Goal: Information Seeking & Learning: Learn about a topic

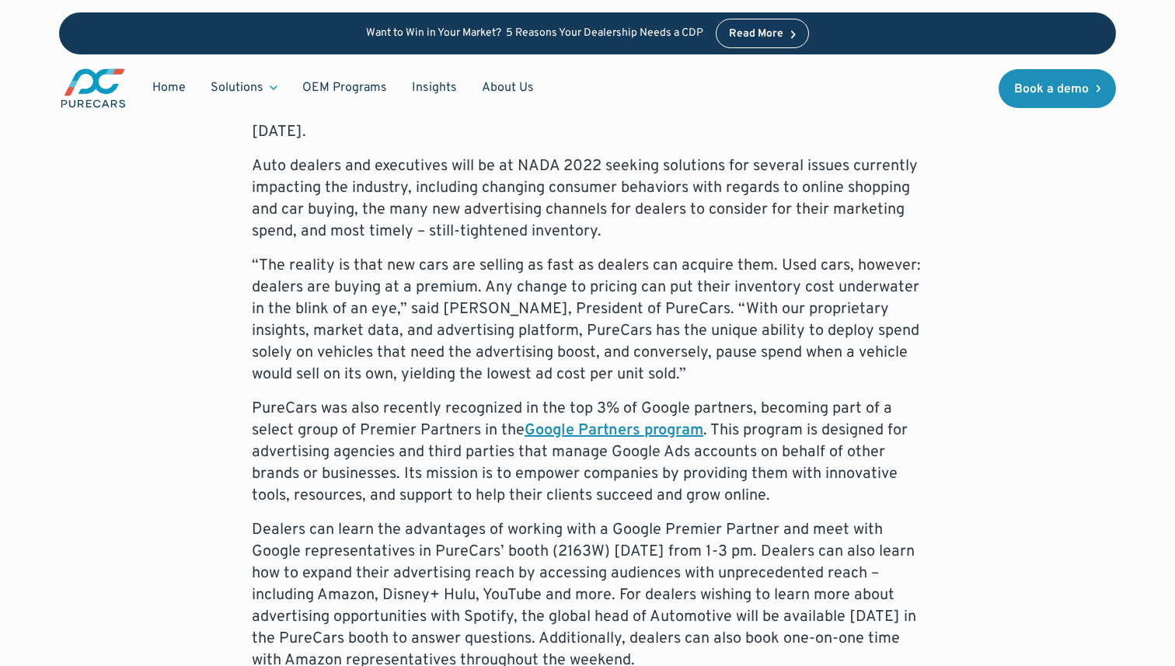
scroll to position [1000, 0]
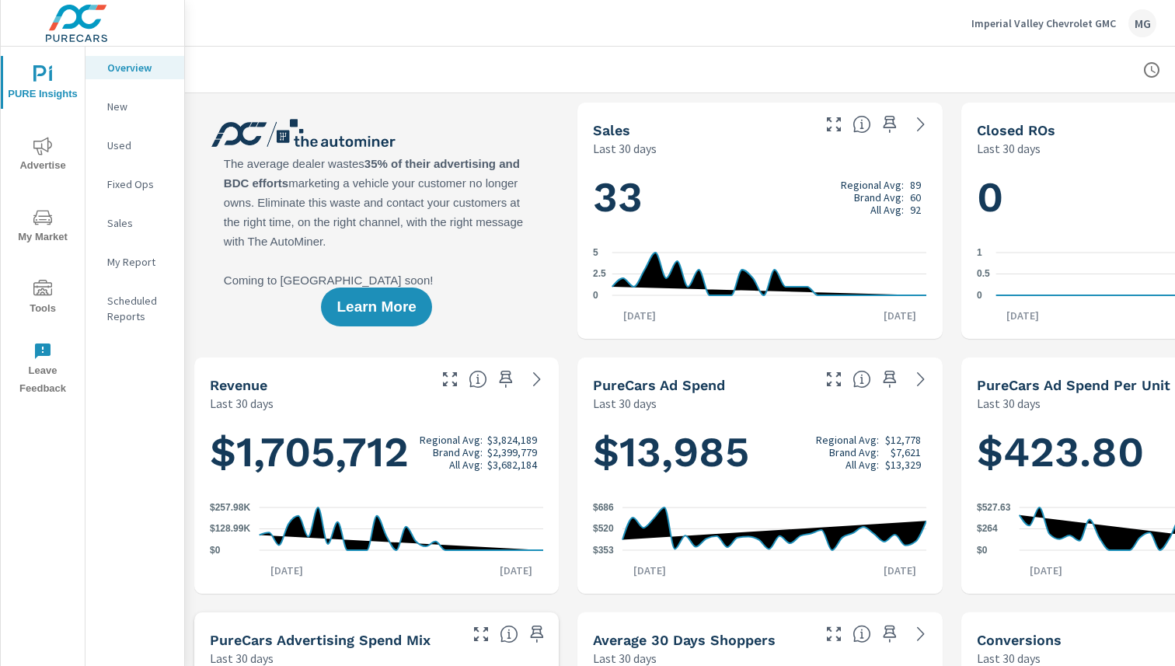
scroll to position [1, 0]
click at [1084, 21] on p "Imperial Valley Chevrolet GMC" at bounding box center [1044, 23] width 145 height 14
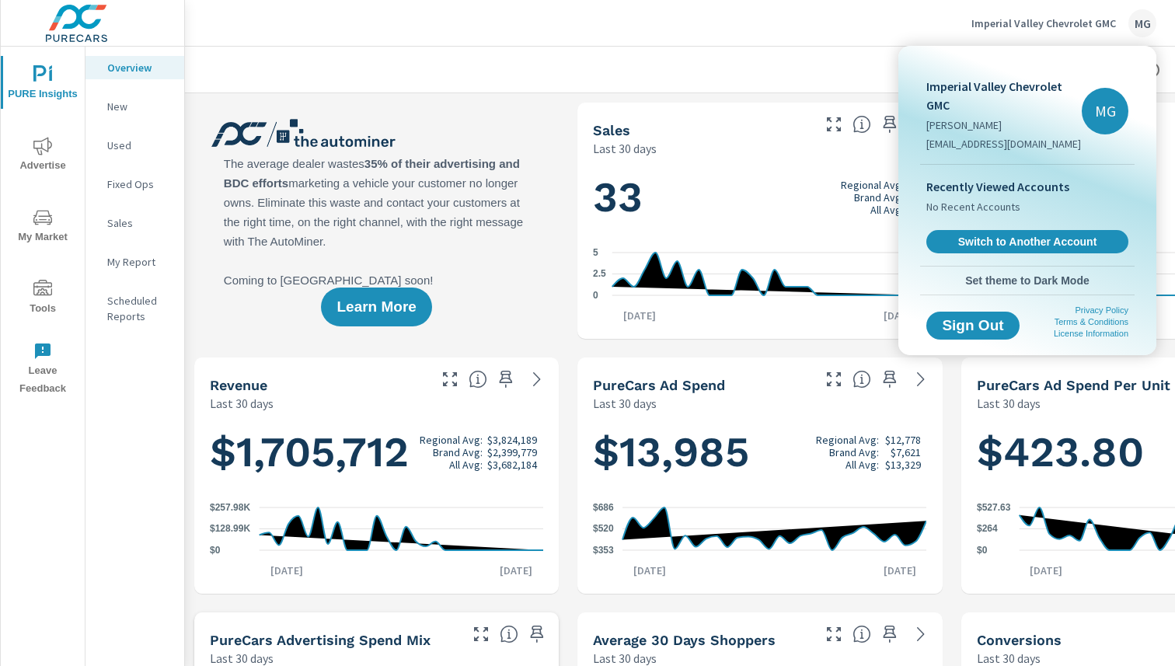
click at [799, 69] on div at bounding box center [587, 333] width 1175 height 666
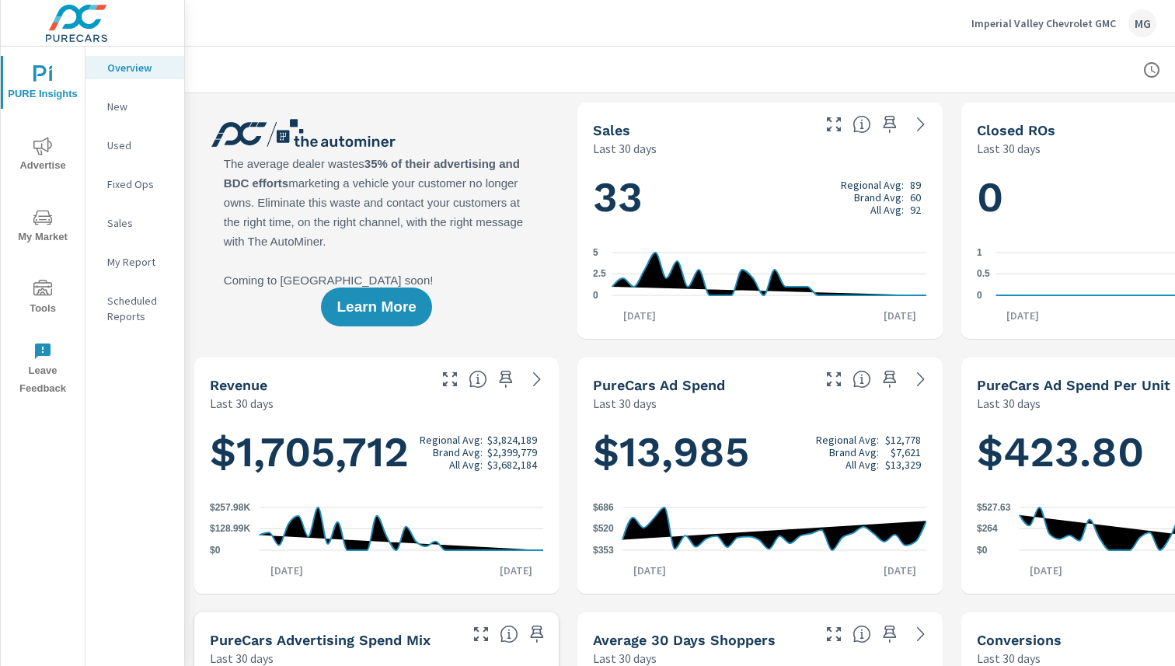
click at [1141, 15] on div "MG" at bounding box center [1143, 23] width 28 height 28
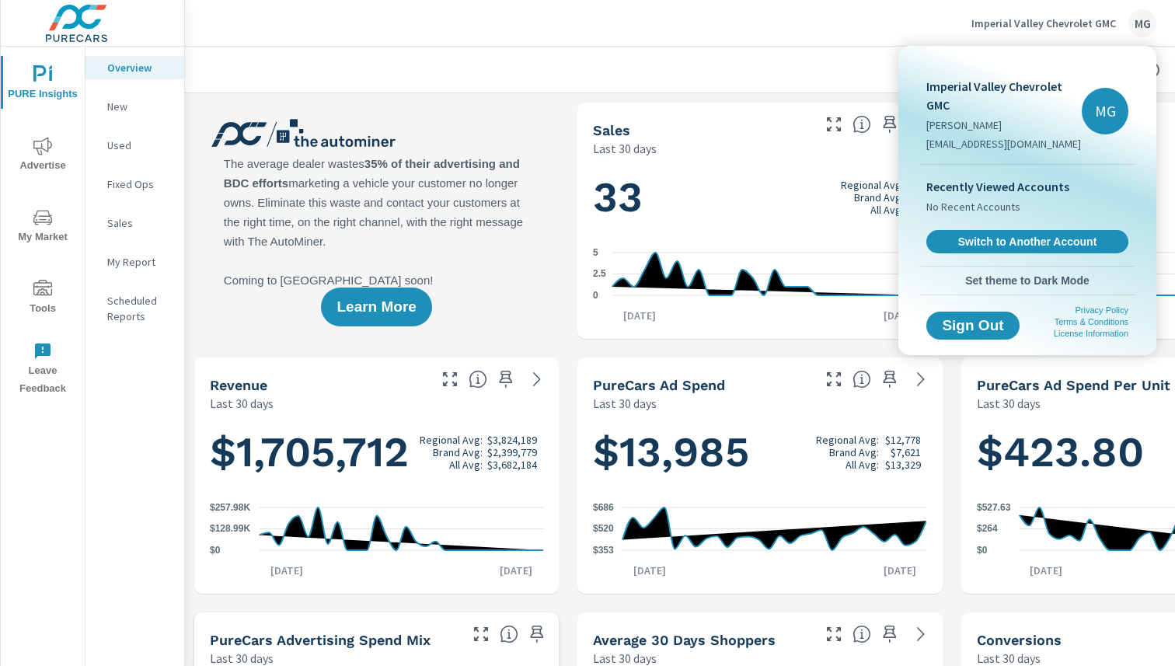
click at [820, 53] on div at bounding box center [587, 333] width 1175 height 666
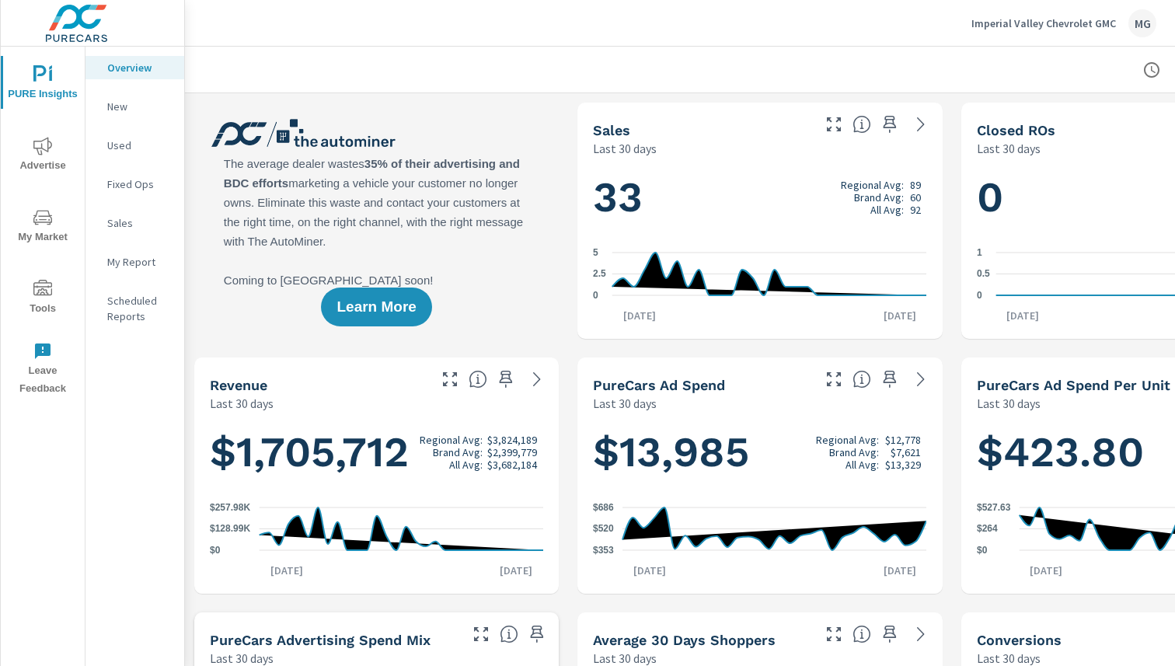
click at [35, 150] on icon "nav menu" at bounding box center [42, 146] width 19 height 19
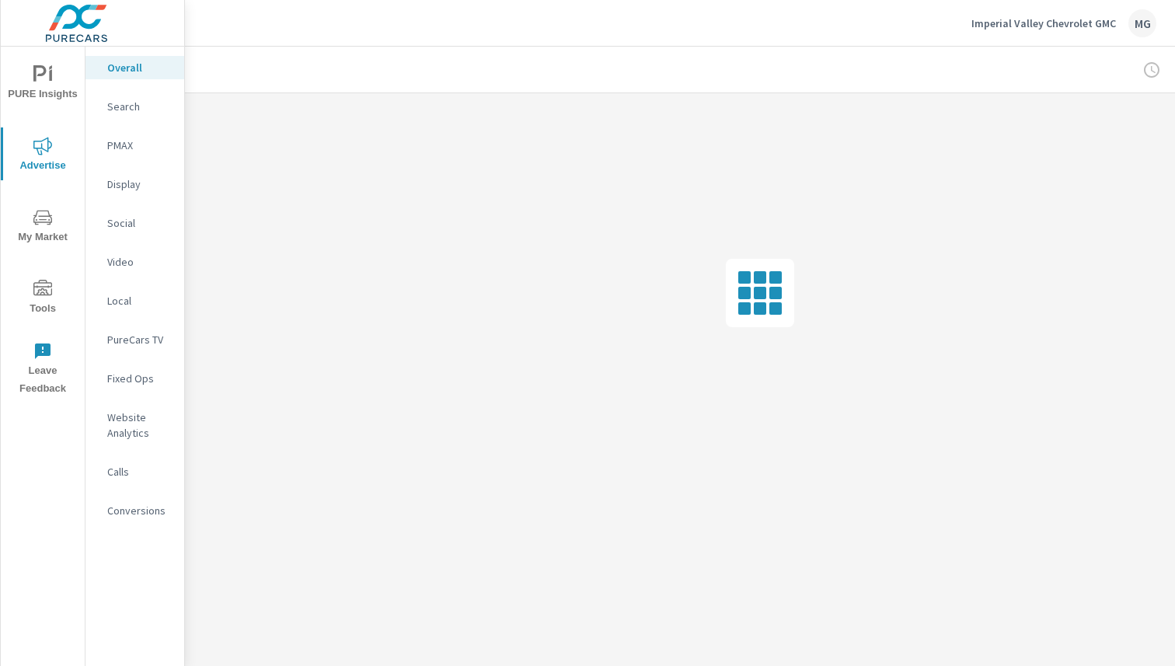
click at [42, 218] on icon "nav menu" at bounding box center [42, 217] width 19 height 19
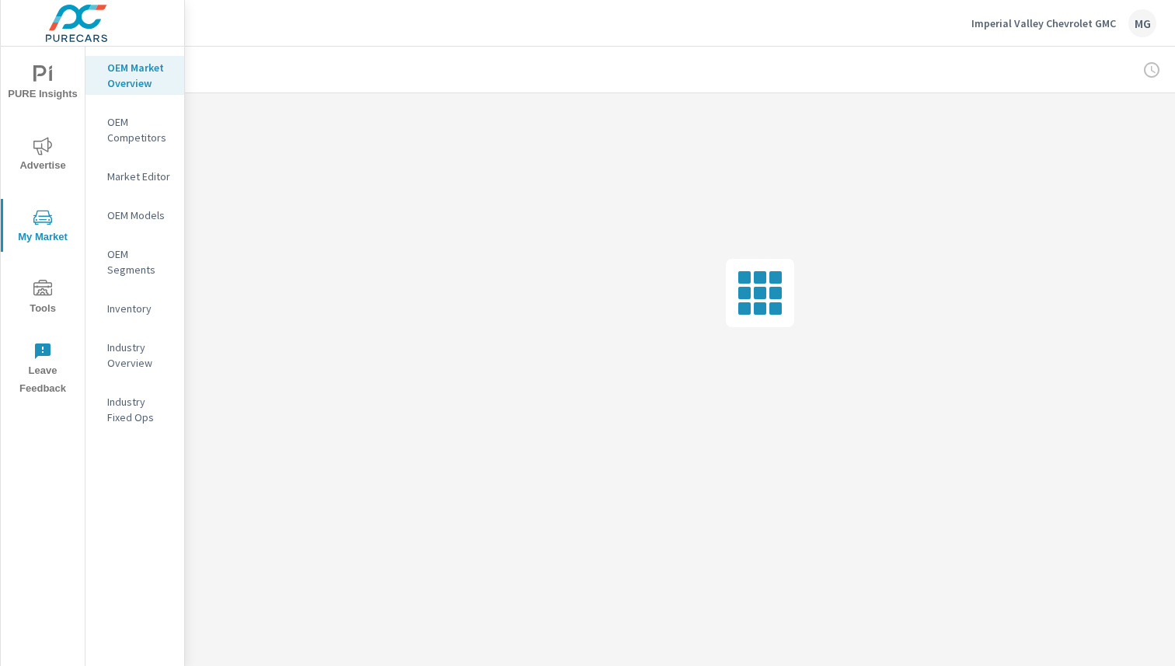
click at [50, 82] on icon "nav menu" at bounding box center [42, 74] width 19 height 19
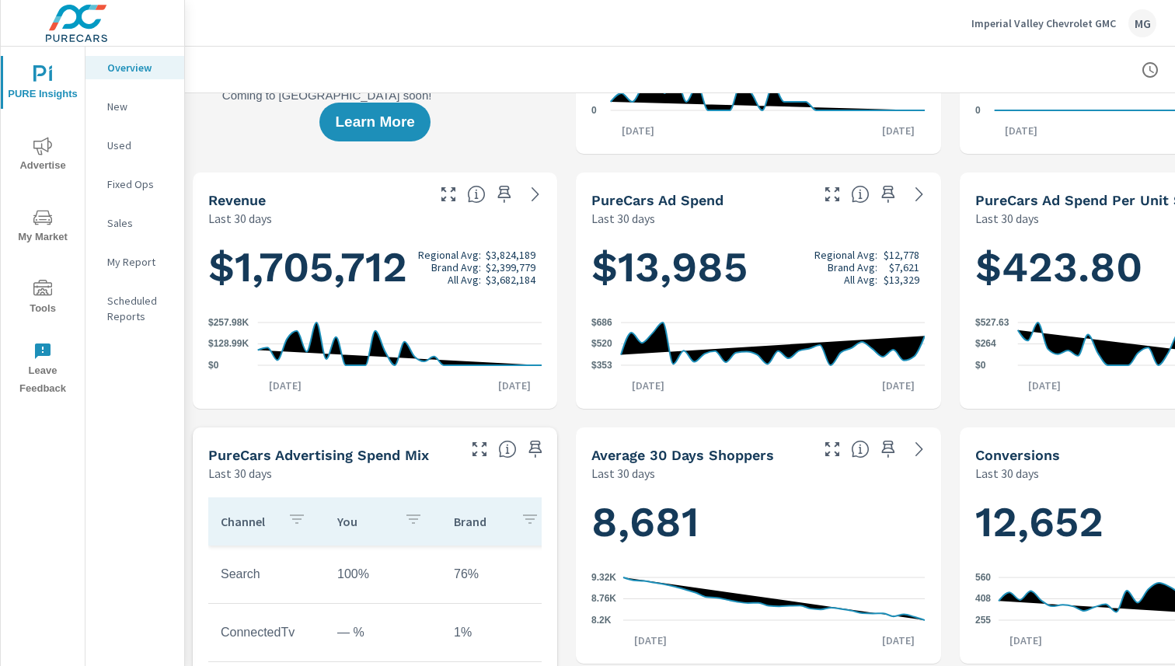
scroll to position [0, 2]
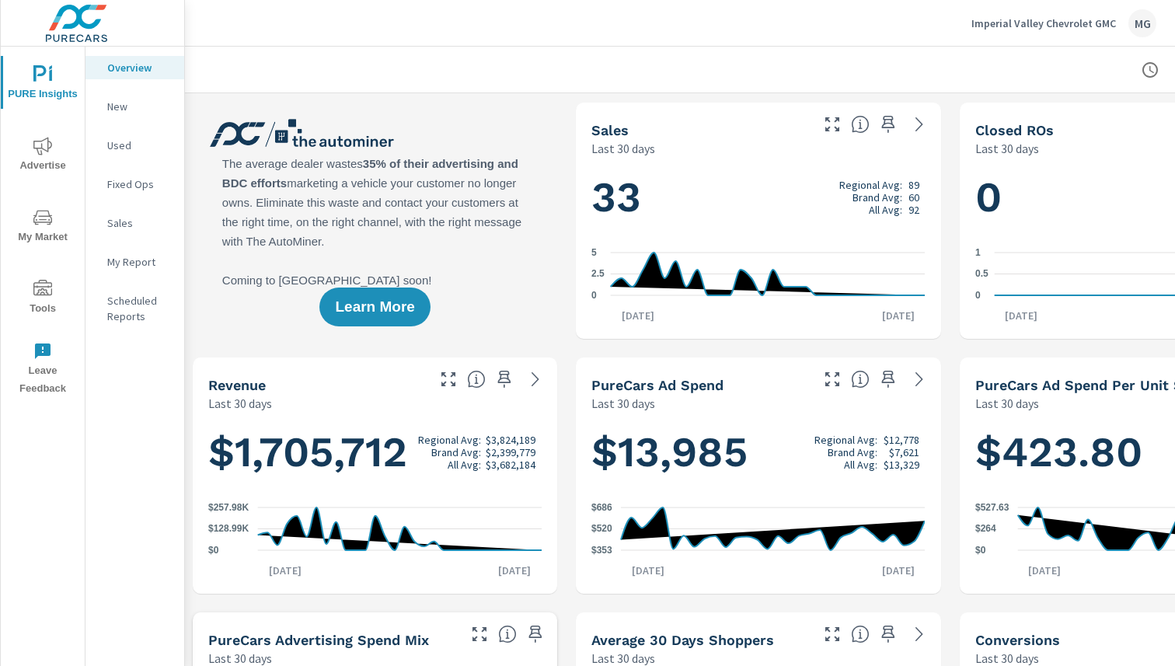
click at [1073, 24] on p "Imperial Valley Chevrolet GMC" at bounding box center [1044, 23] width 145 height 14
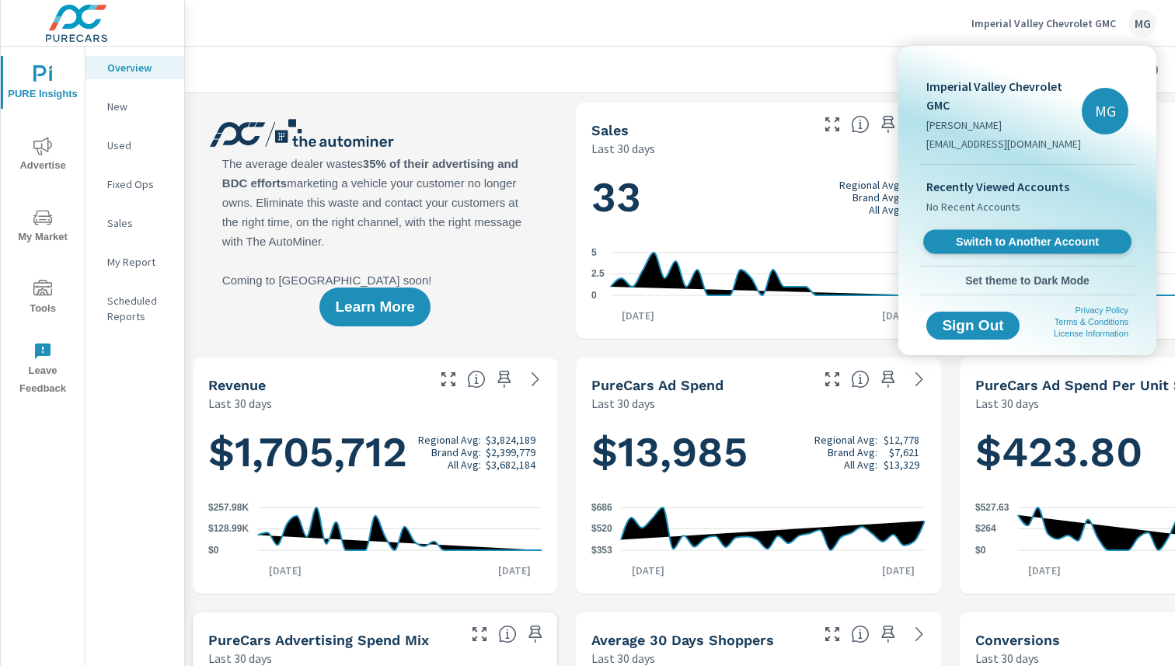
click at [1005, 242] on span "Switch to Another Account" at bounding box center [1027, 242] width 190 height 15
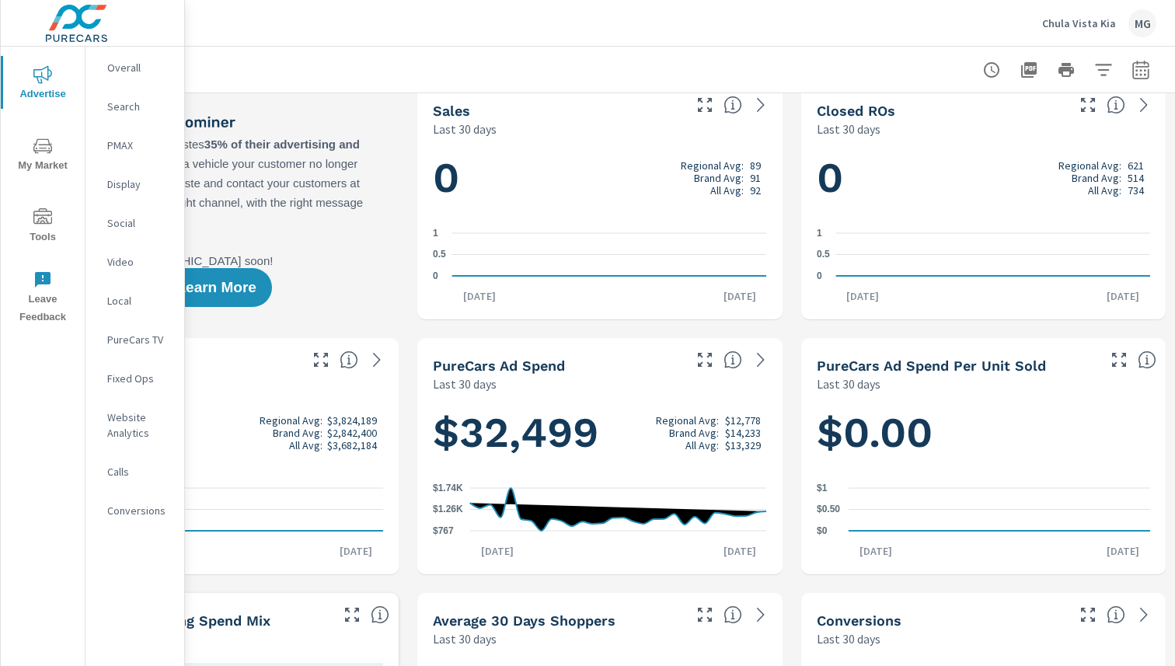
scroll to position [11, 160]
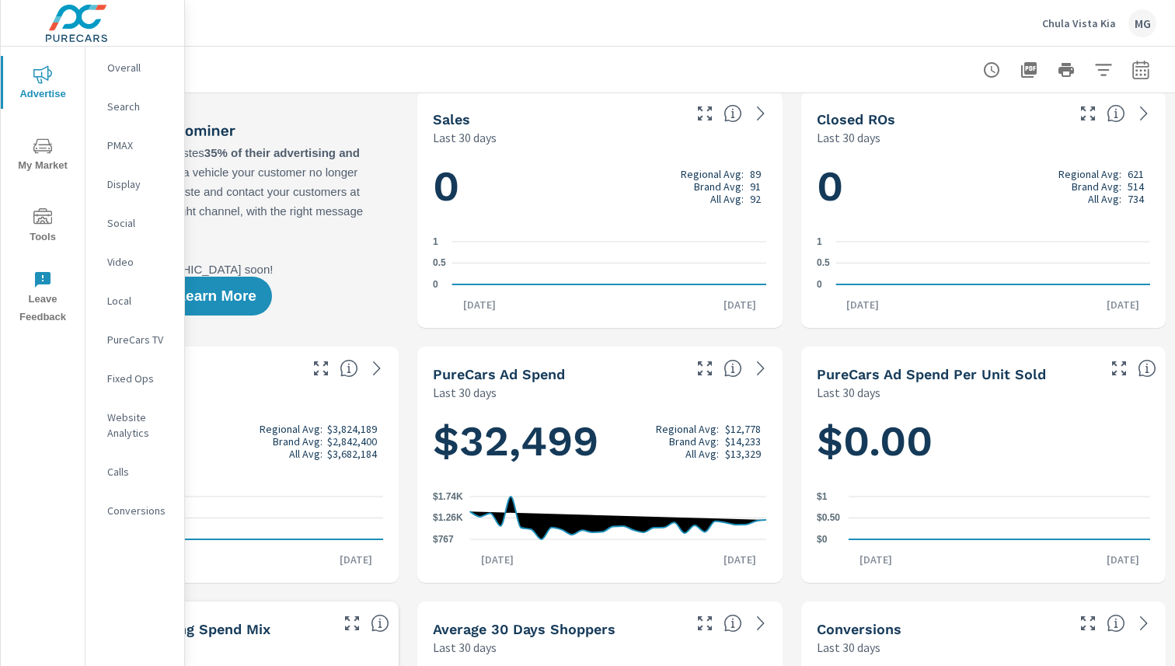
click at [119, 141] on p "PMAX" at bounding box center [139, 146] width 65 height 16
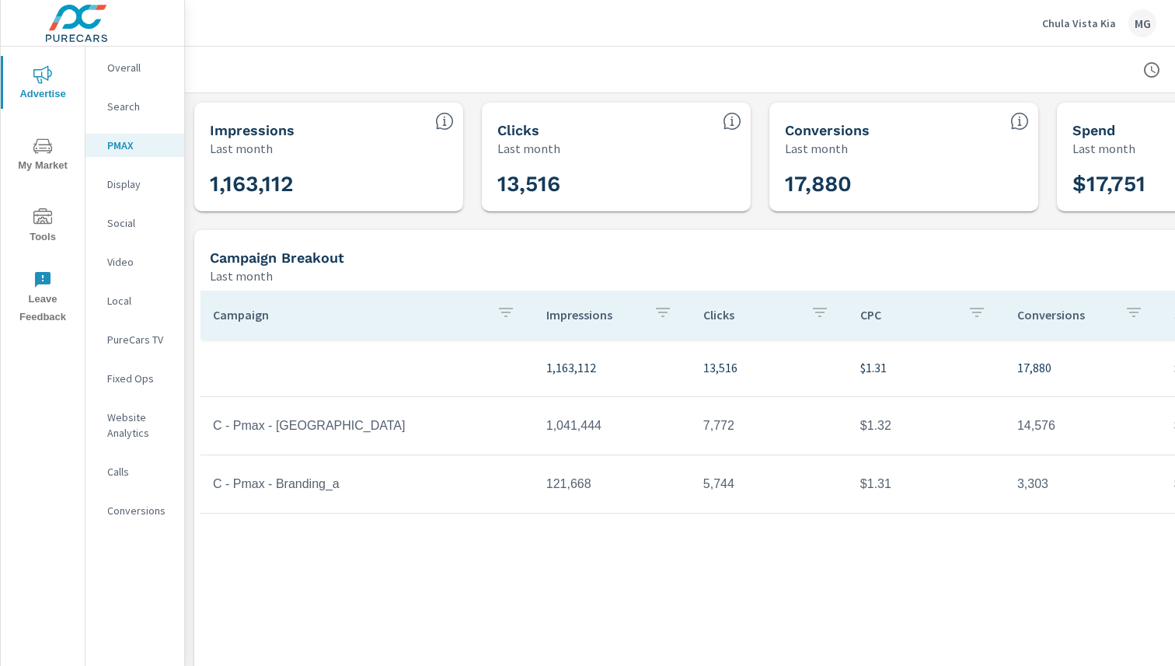
click at [128, 66] on p "Overall" at bounding box center [139, 68] width 65 height 16
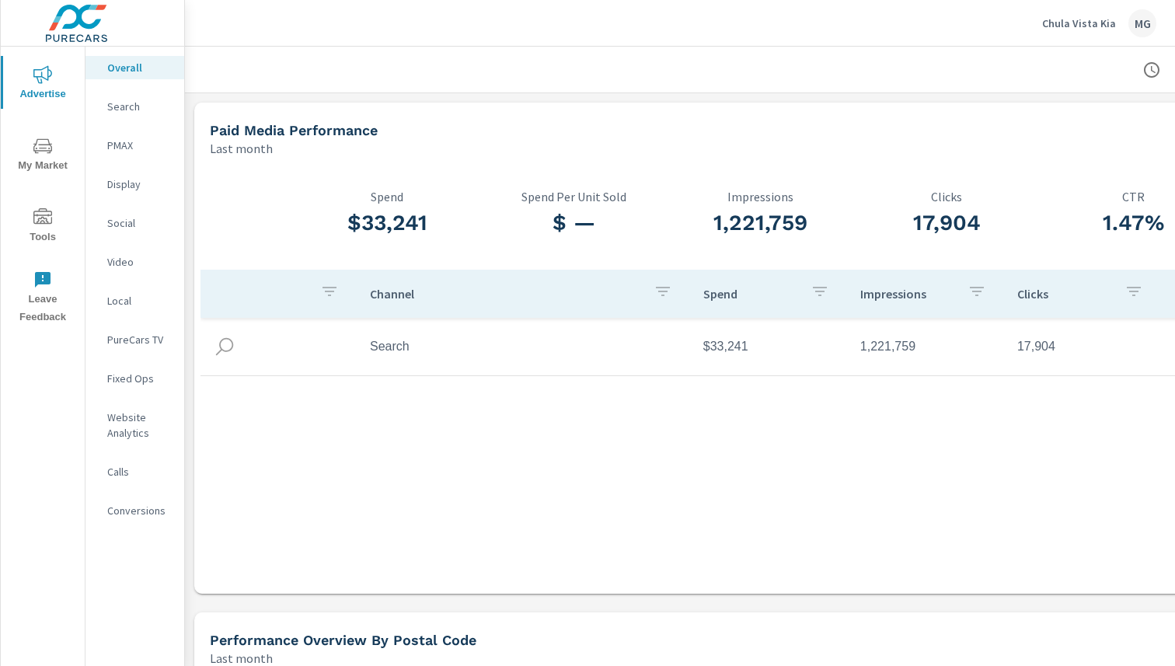
click at [113, 268] on p "Video" at bounding box center [139, 262] width 65 height 16
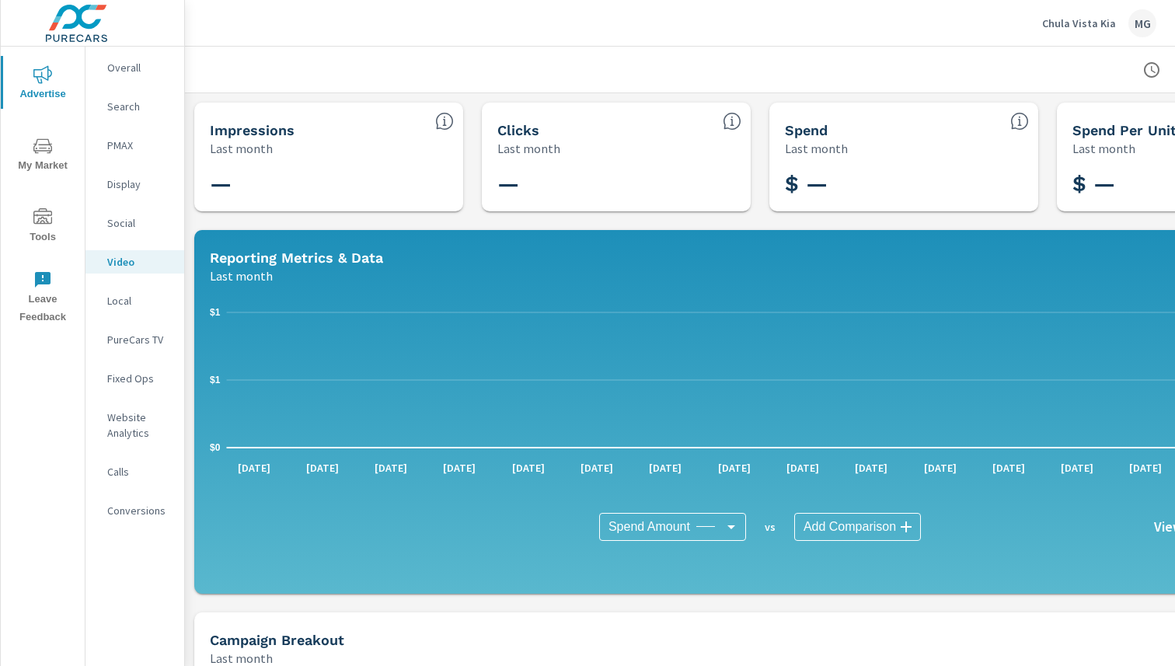
click at [125, 330] on div "PureCars TV" at bounding box center [135, 339] width 99 height 23
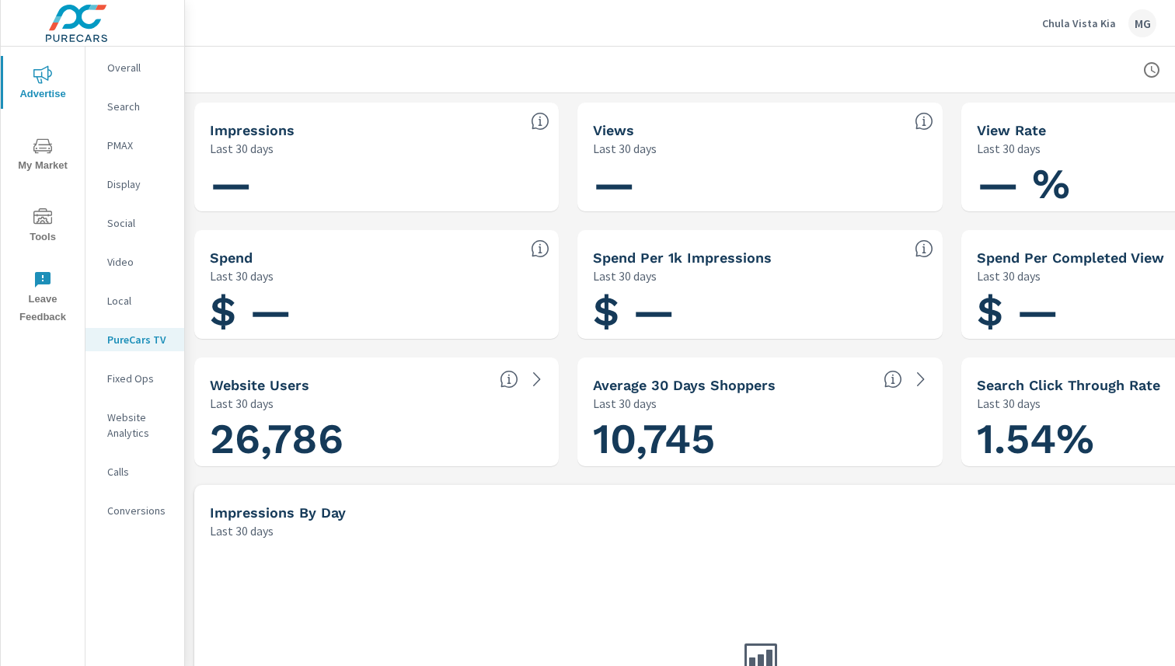
click at [115, 302] on p "Local" at bounding box center [139, 301] width 65 height 16
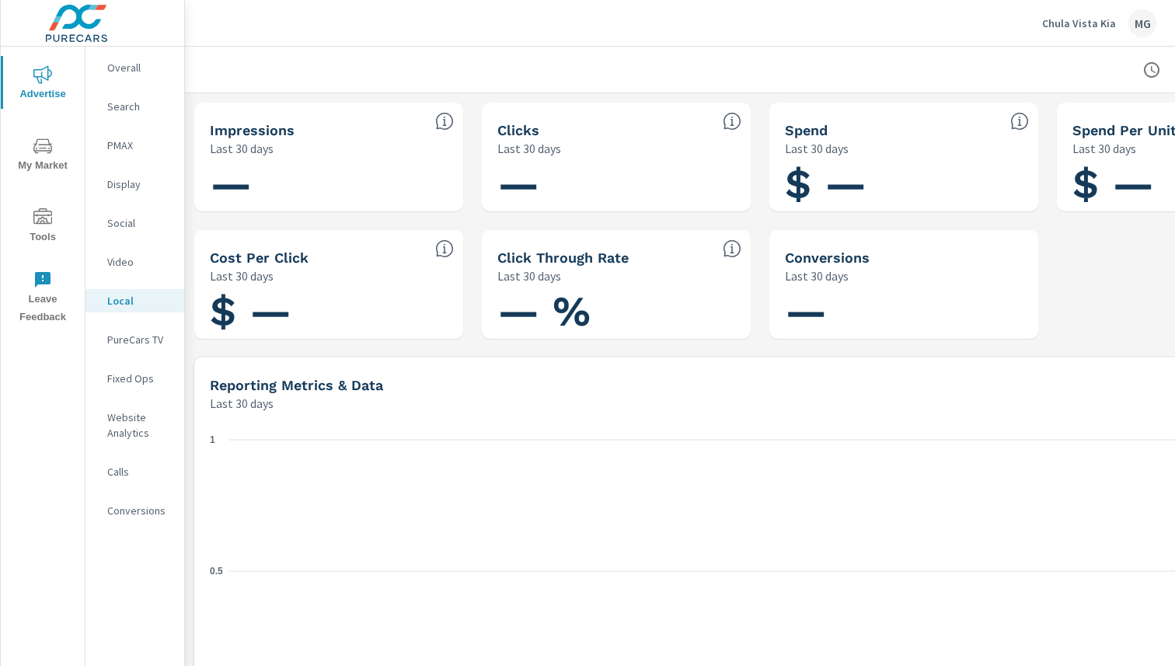
click at [128, 425] on p "Website Analytics" at bounding box center [139, 425] width 65 height 31
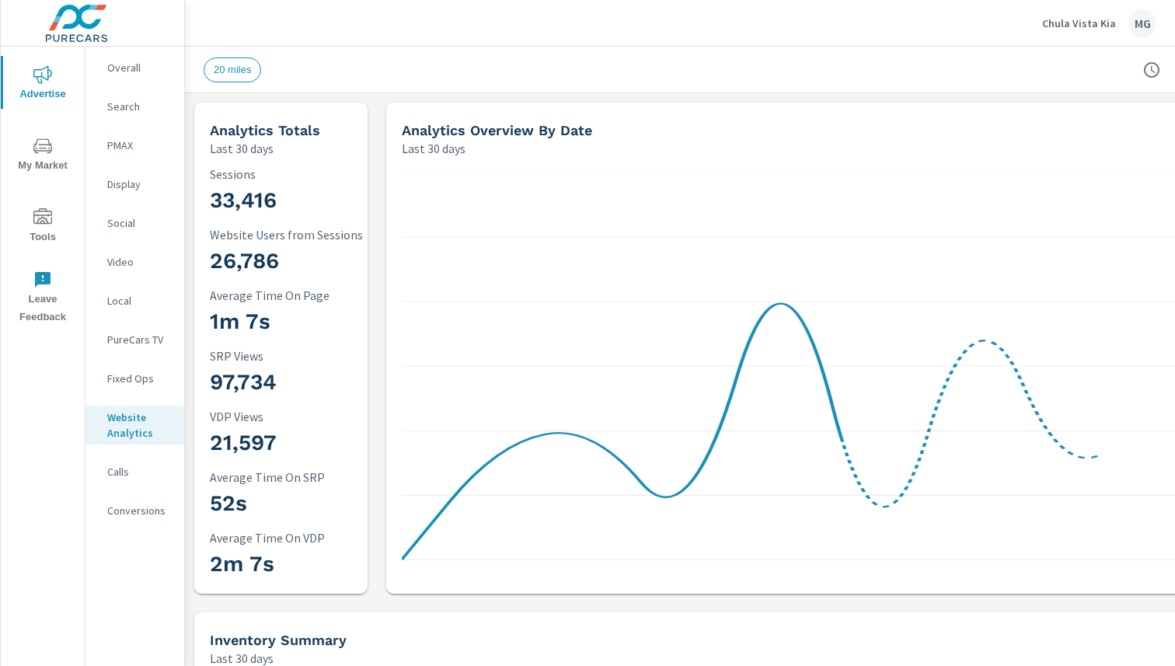
scroll to position [1, 0]
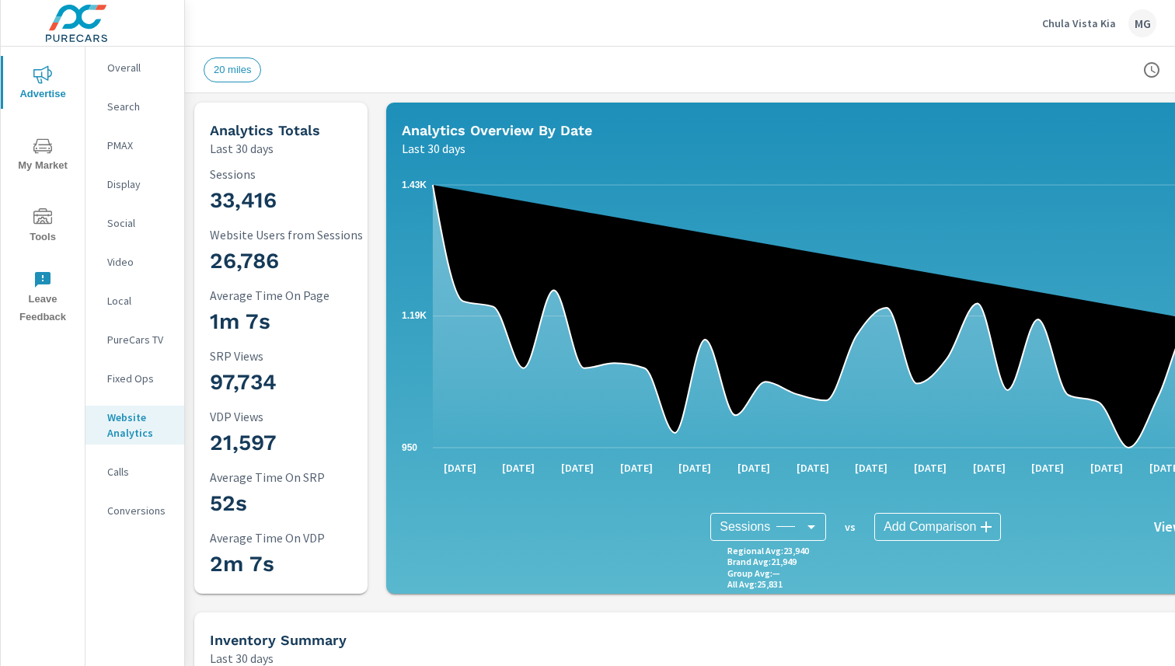
click at [124, 67] on p "Overall" at bounding box center [139, 68] width 65 height 16
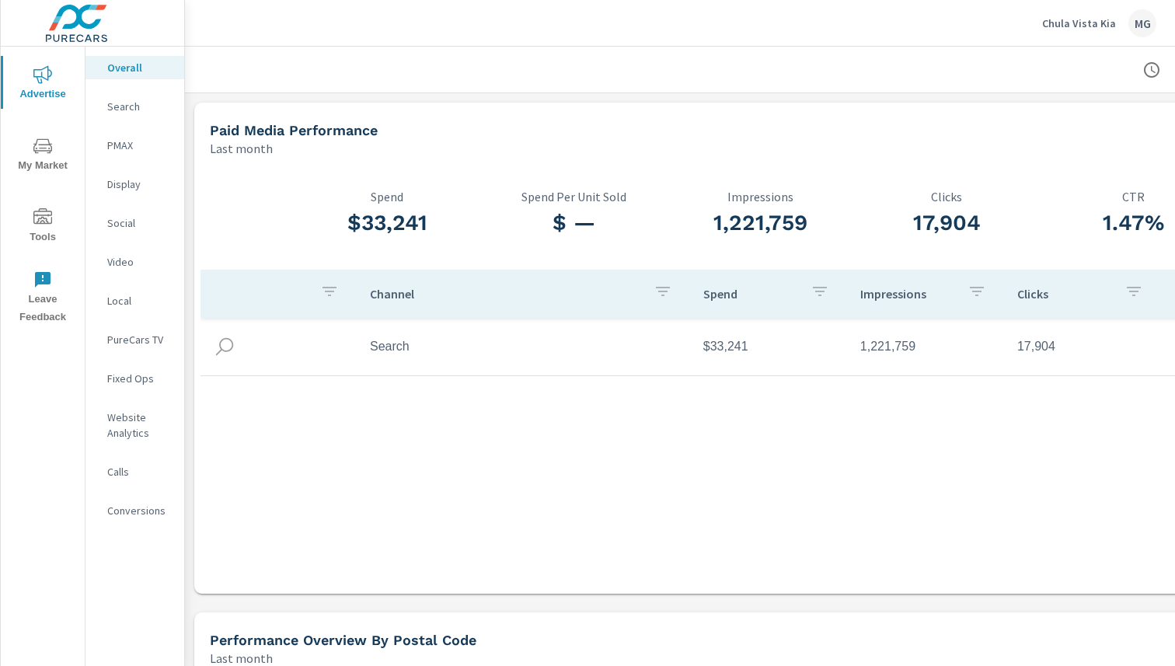
click at [125, 107] on p "Search" at bounding box center [139, 107] width 65 height 16
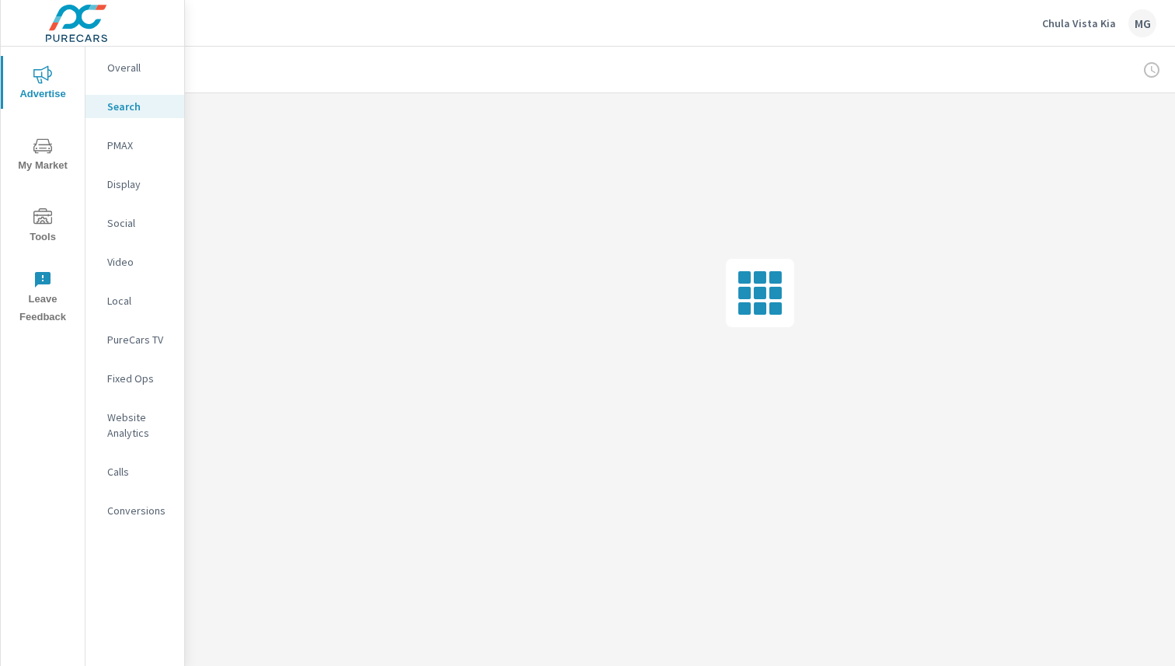
click at [46, 142] on icon "nav menu" at bounding box center [42, 146] width 19 height 19
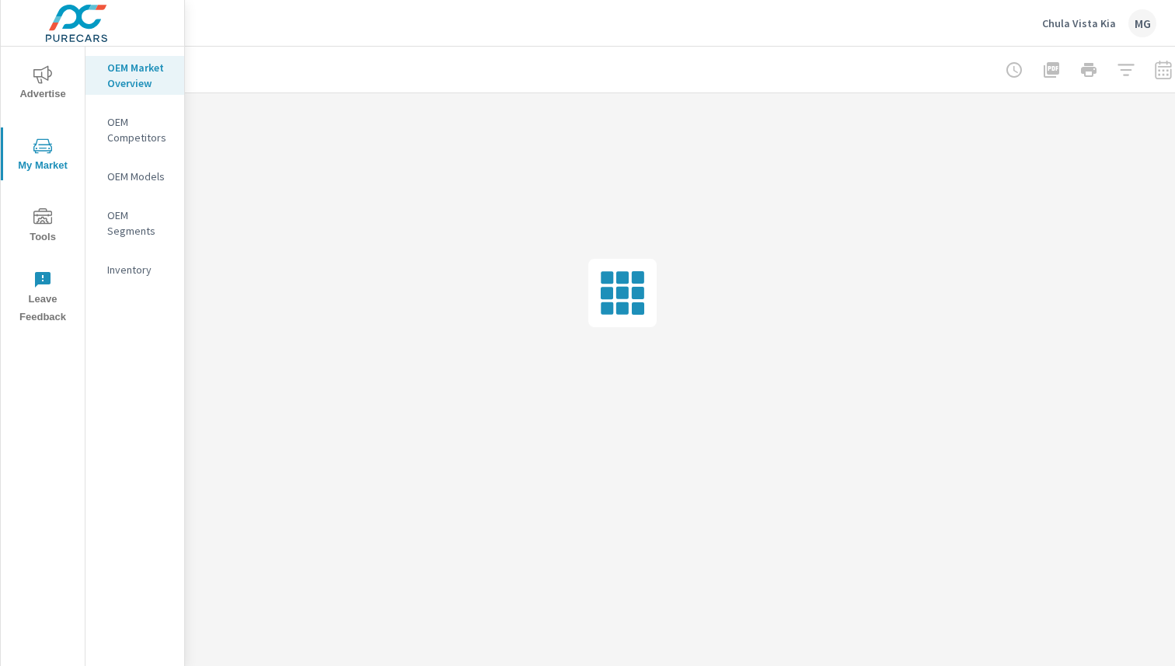
scroll to position [0, 141]
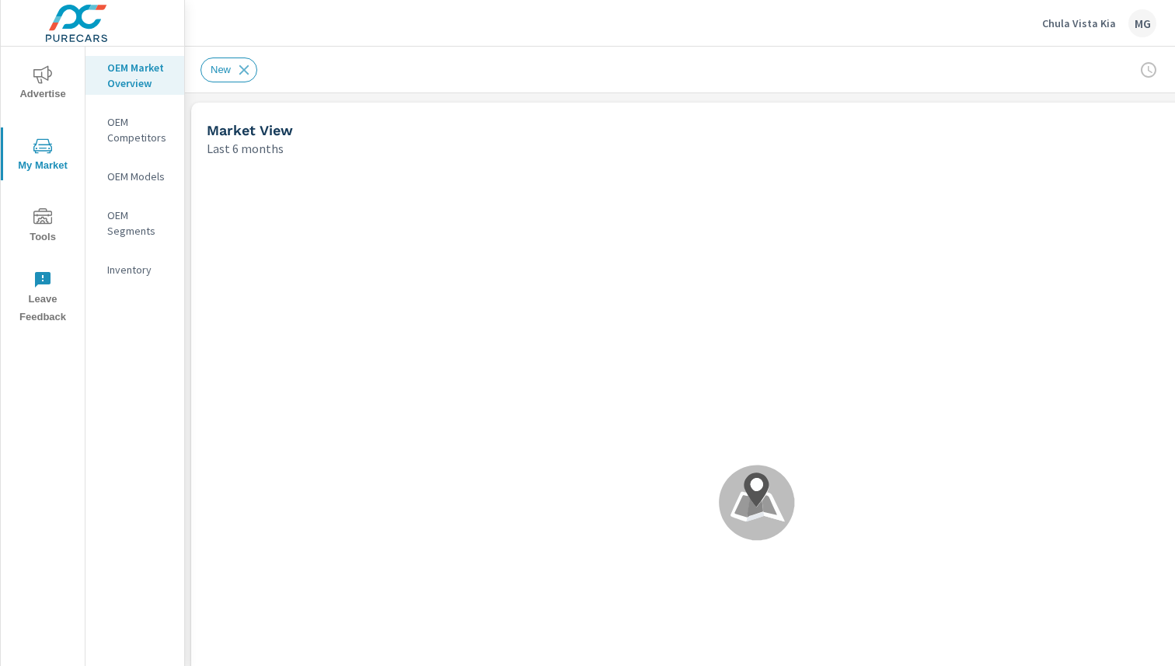
scroll to position [1, 0]
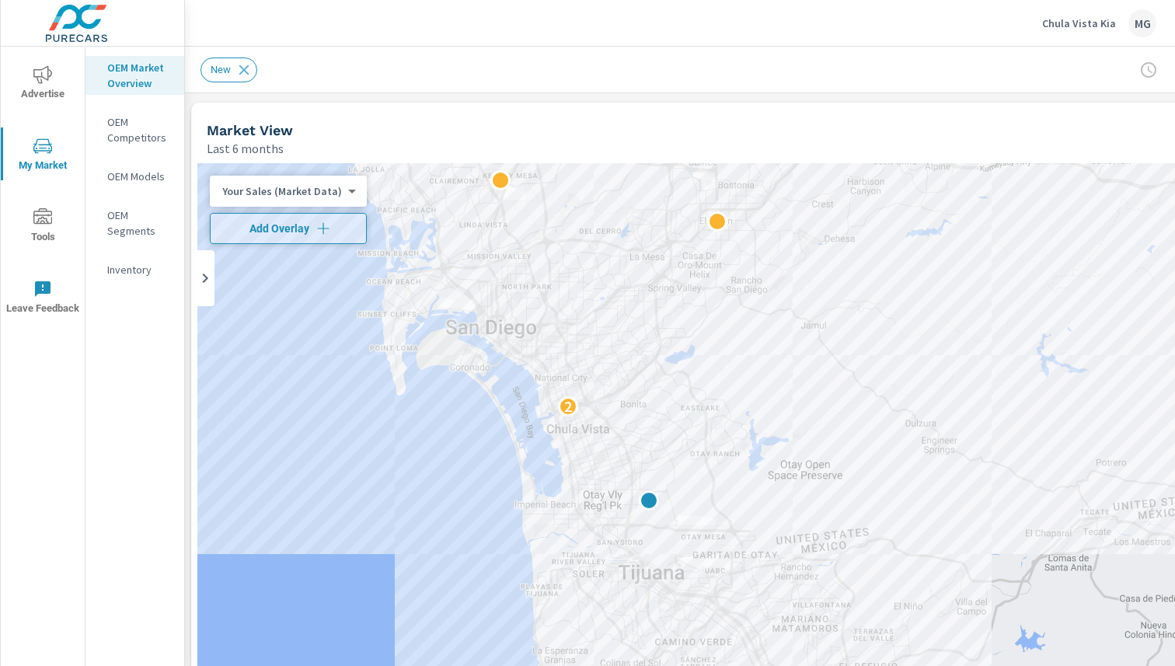
drag, startPoint x: 679, startPoint y: 465, endPoint x: 474, endPoint y: 460, distance: 204.5
click at [473, 461] on div "2" at bounding box center [756, 478] width 1119 height 631
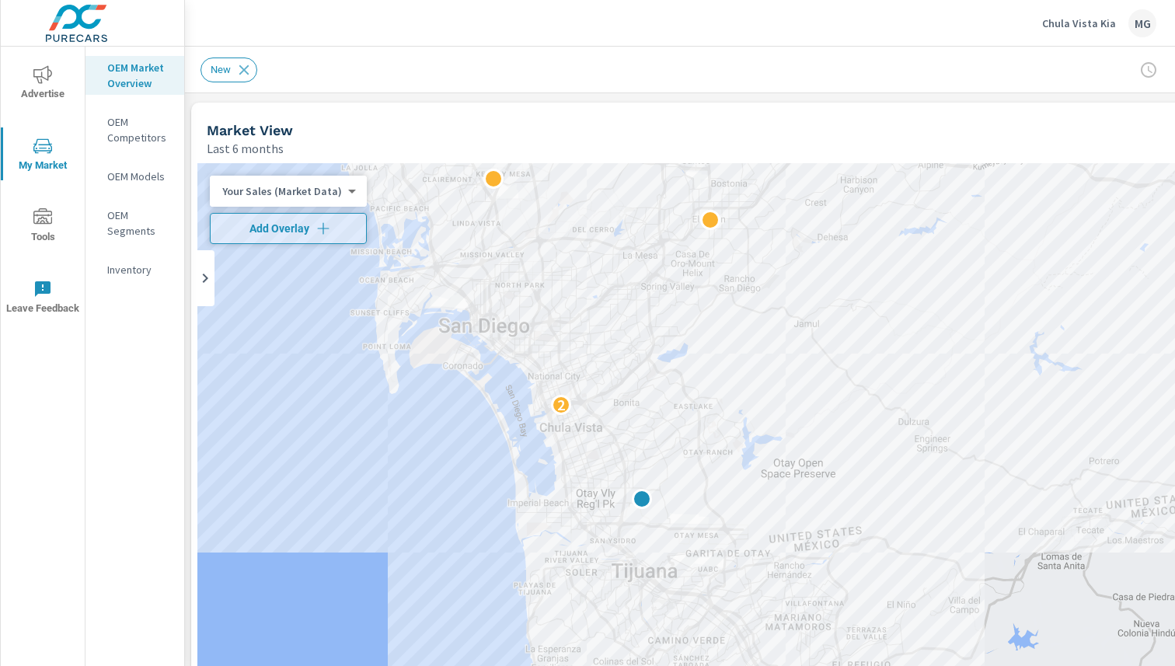
click at [332, 188] on p "Your Sales (Market Data)" at bounding box center [282, 191] width 120 height 14
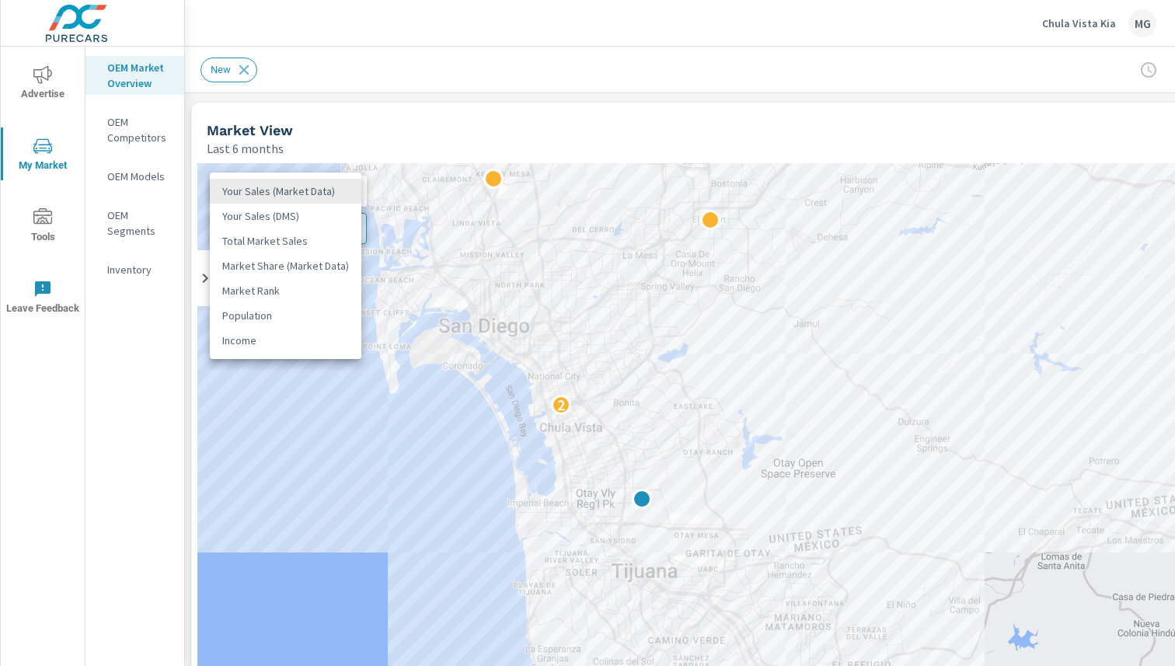
click at [302, 218] on li "Your Sales (DMS)" at bounding box center [286, 216] width 152 height 25
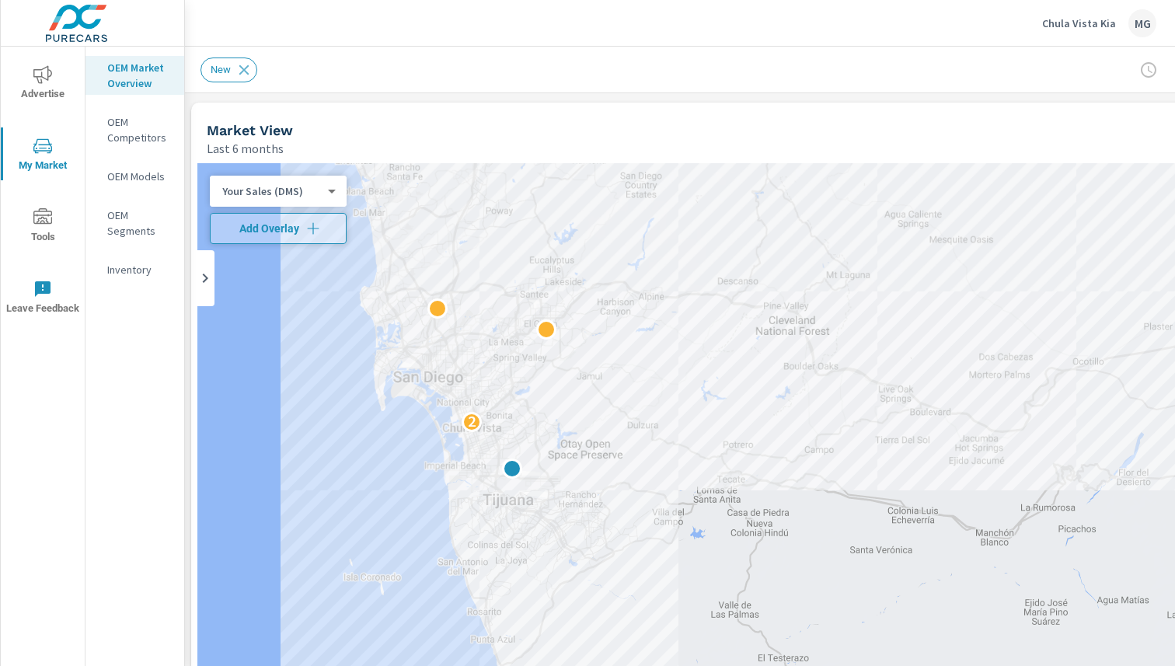
click at [321, 191] on p "Your Sales (DMS)" at bounding box center [271, 191] width 99 height 14
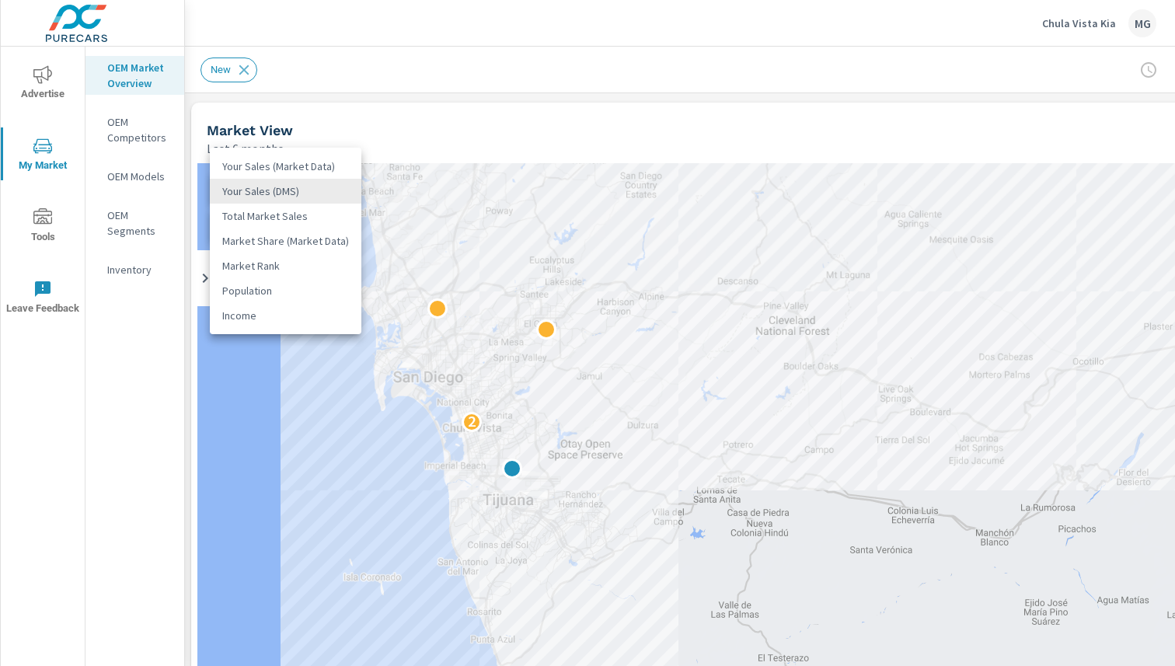
click at [312, 168] on li "Your Sales (Market Data)" at bounding box center [286, 166] width 152 height 25
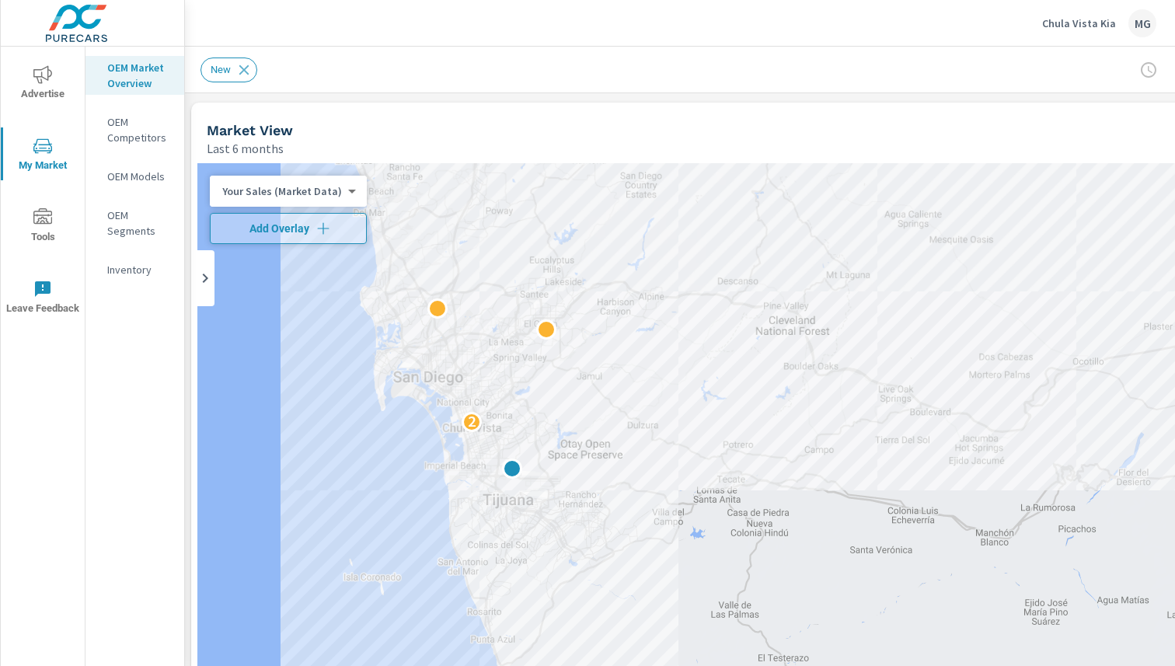
click at [320, 189] on p "Your Sales (Market Data)" at bounding box center [282, 191] width 120 height 14
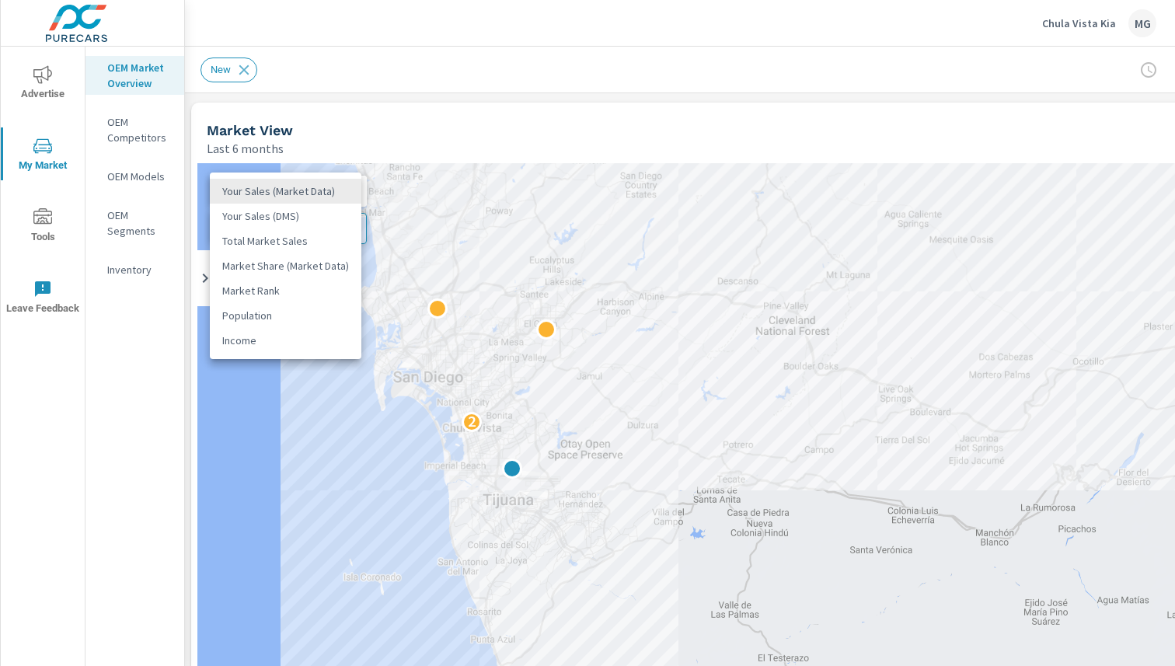
click at [320, 271] on li "Market Share (Market Data)" at bounding box center [286, 265] width 152 height 25
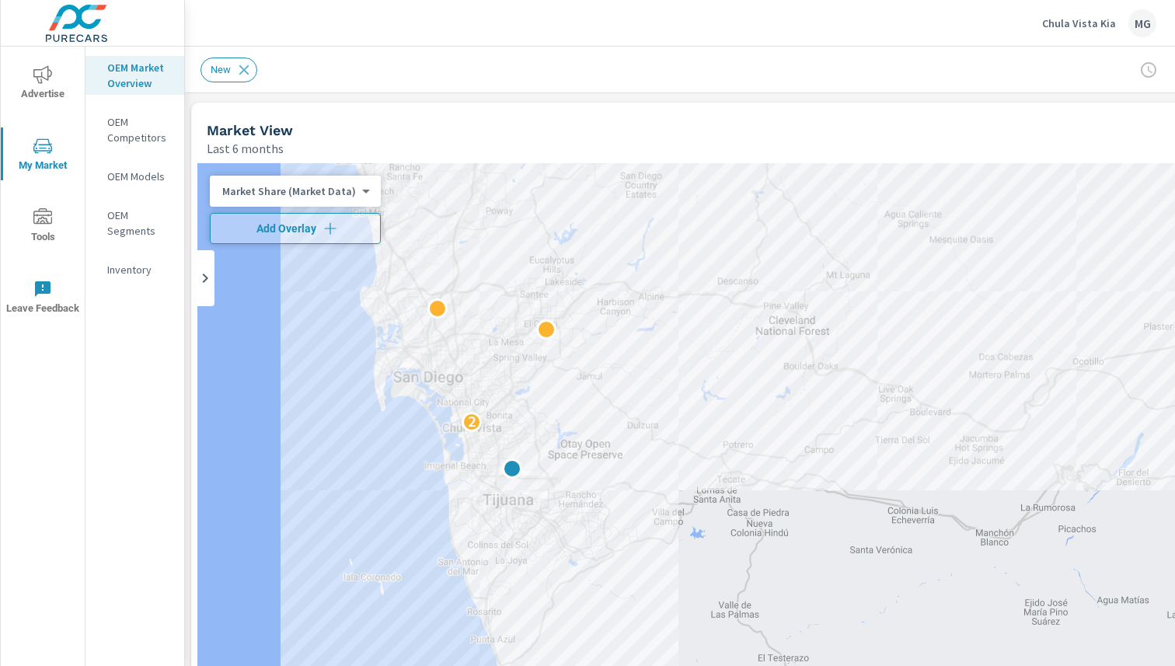
click at [329, 184] on p "Market Share (Market Data)" at bounding box center [289, 191] width 134 height 14
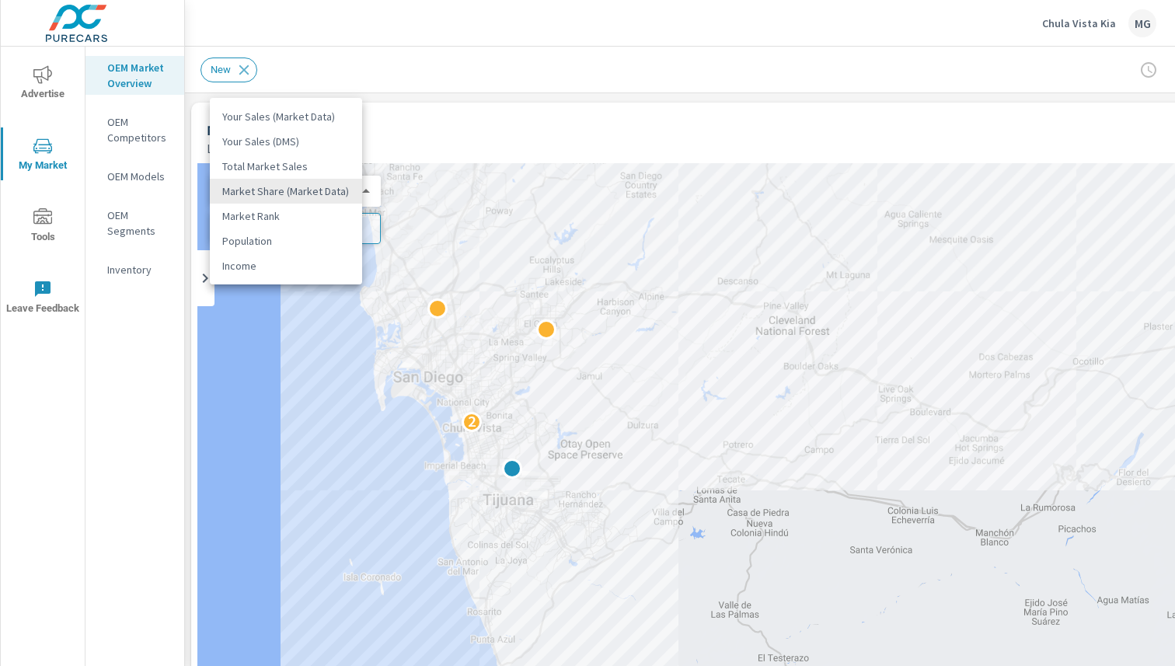
click at [291, 215] on li "Market Rank" at bounding box center [286, 216] width 152 height 25
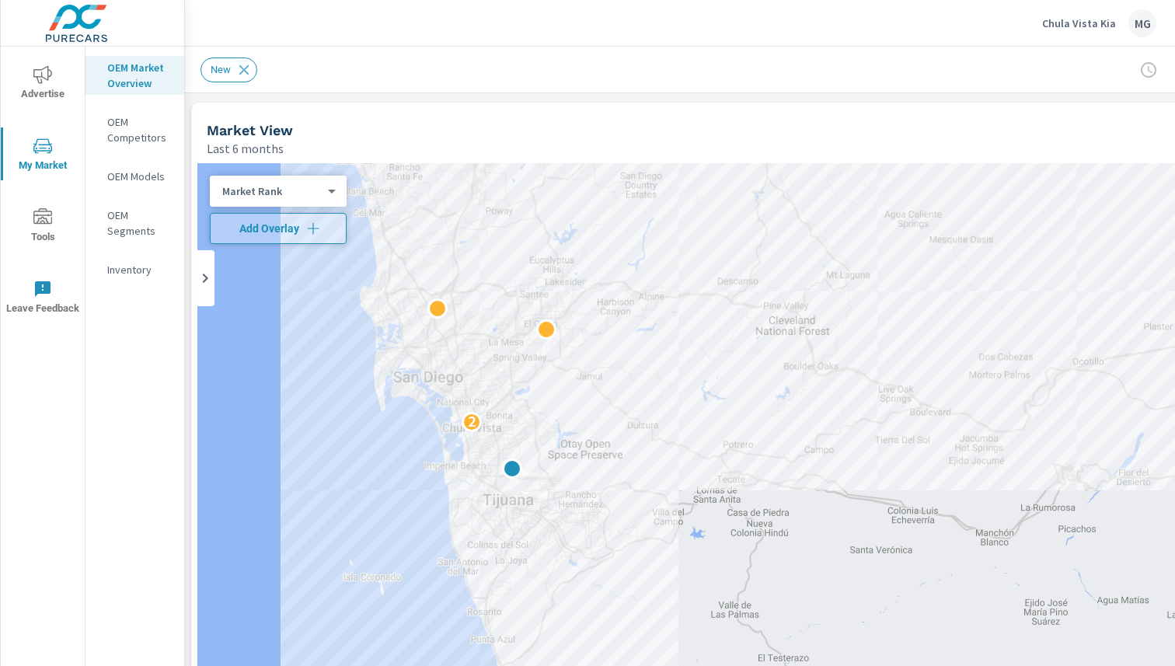
click at [267, 199] on div "Market Rank 4 ​" at bounding box center [278, 191] width 137 height 31
click at [337, 191] on div "Market Rank 4 ​" at bounding box center [278, 191] width 137 height 31
click at [330, 189] on div "Market Rank" at bounding box center [272, 191] width 124 height 15
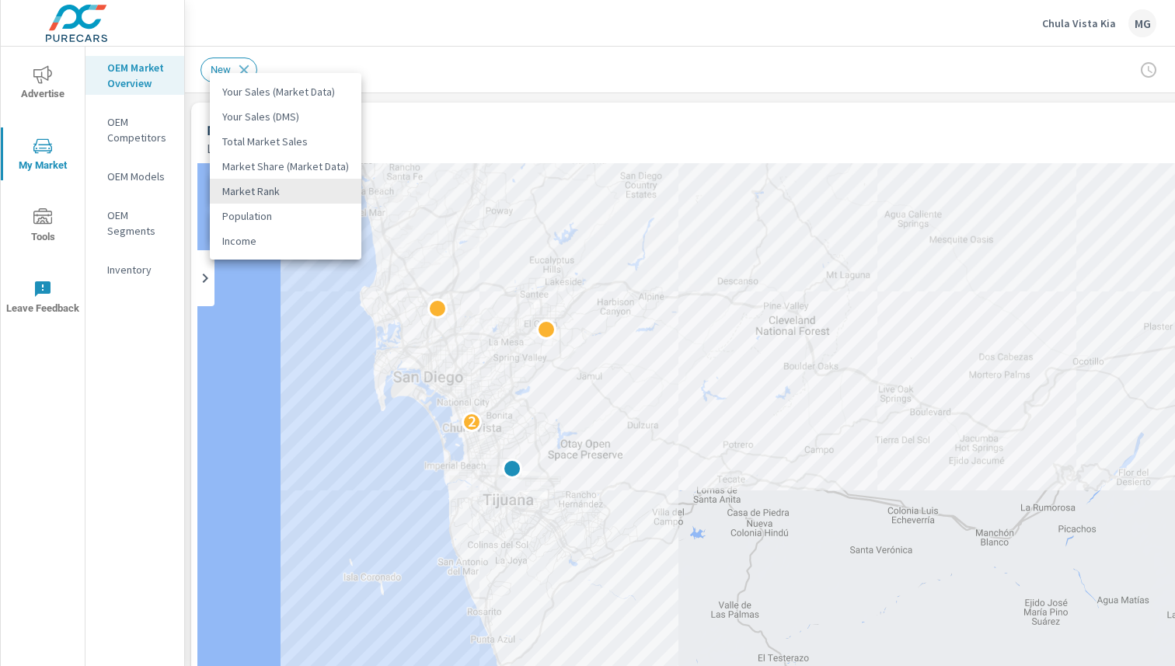
click at [122, 128] on div at bounding box center [587, 333] width 1175 height 666
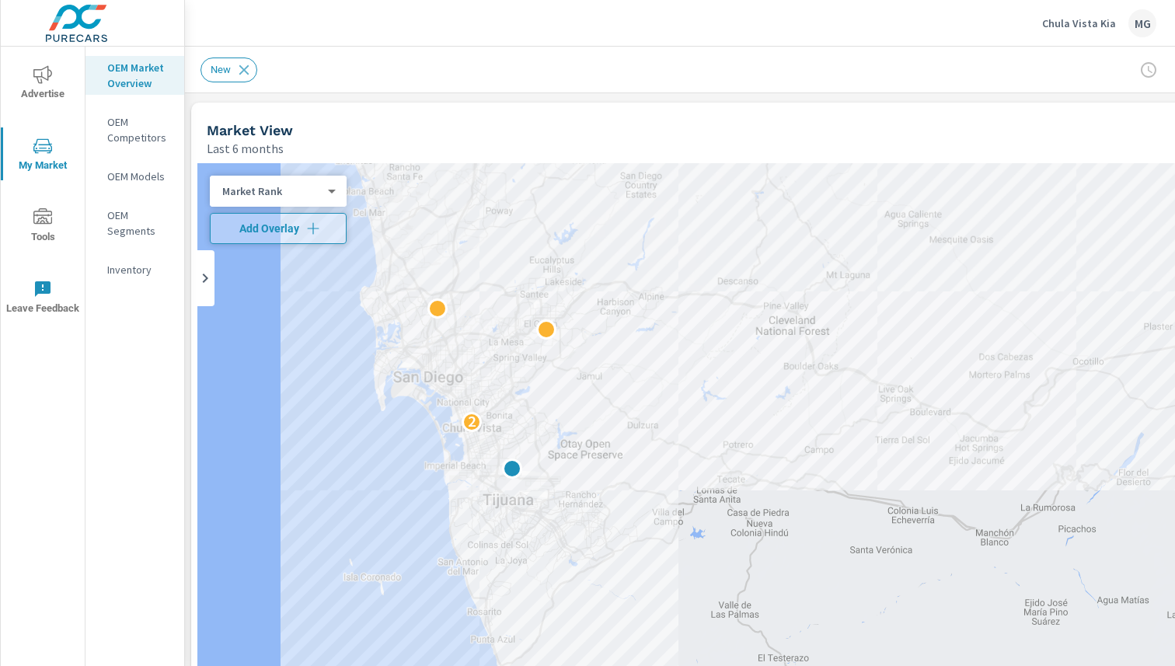
click at [122, 128] on p "OEM Competitors" at bounding box center [139, 129] width 65 height 31
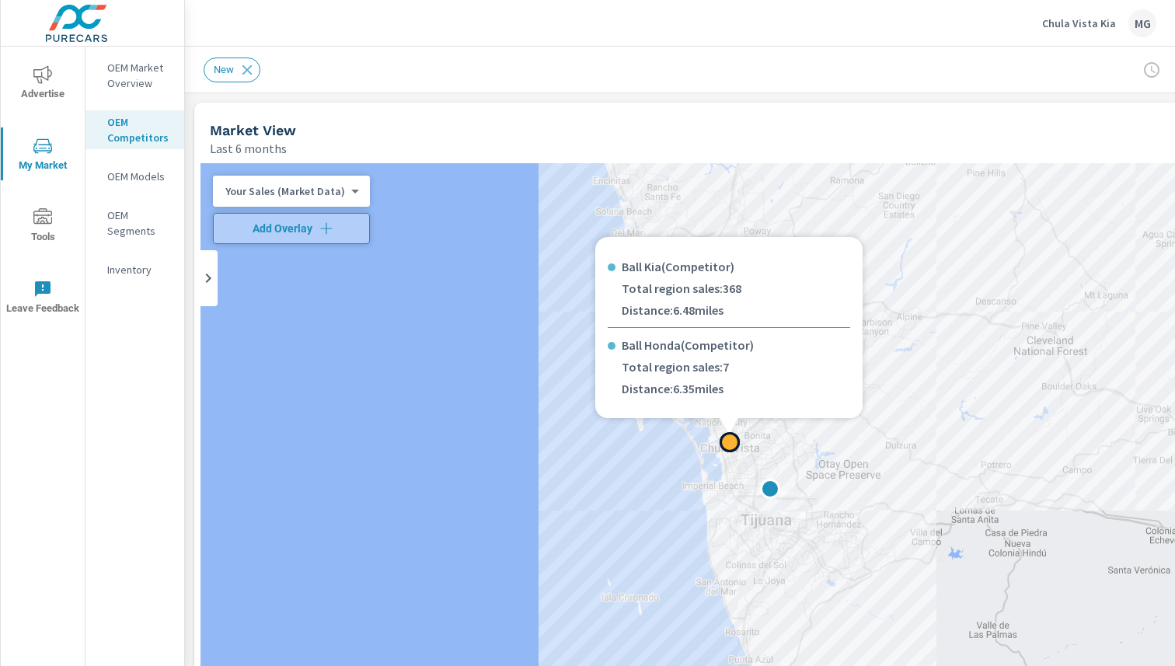
scroll to position [1, 0]
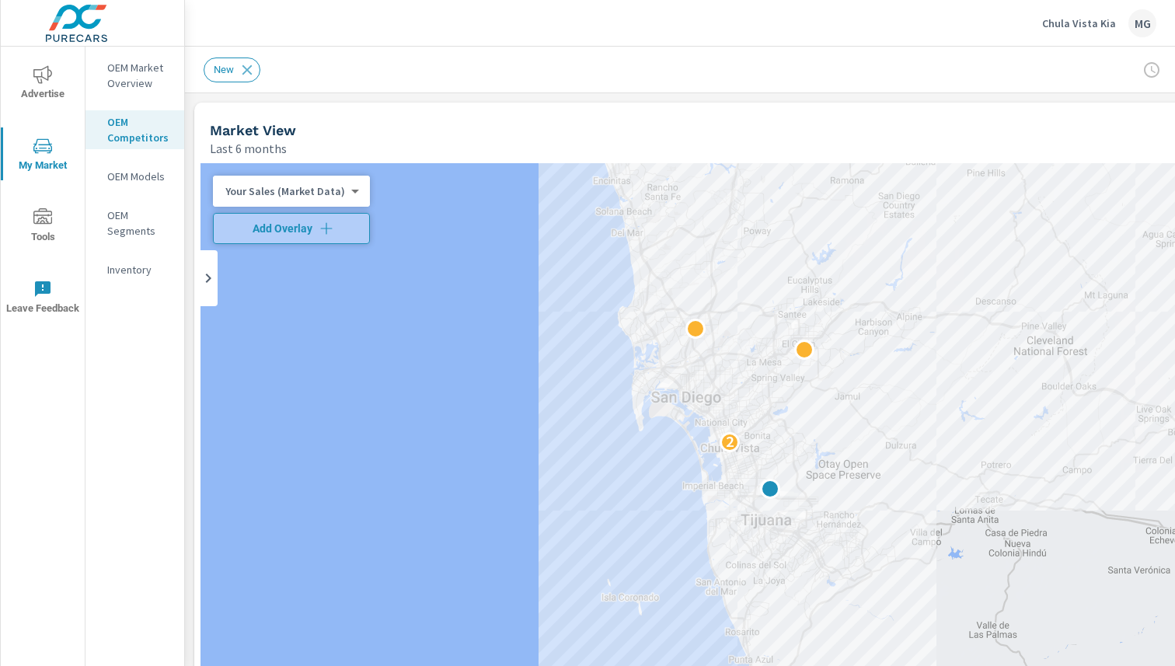
click at [127, 172] on p "OEM Models" at bounding box center [139, 177] width 65 height 16
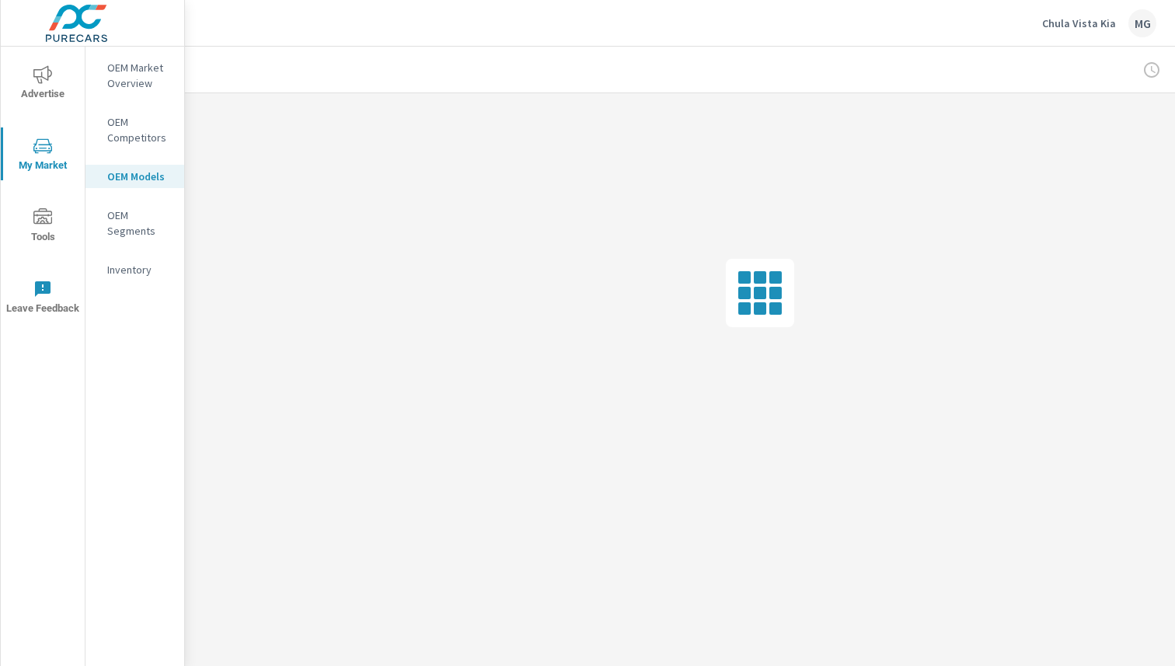
click at [125, 213] on p "OEM Segments" at bounding box center [139, 223] width 65 height 31
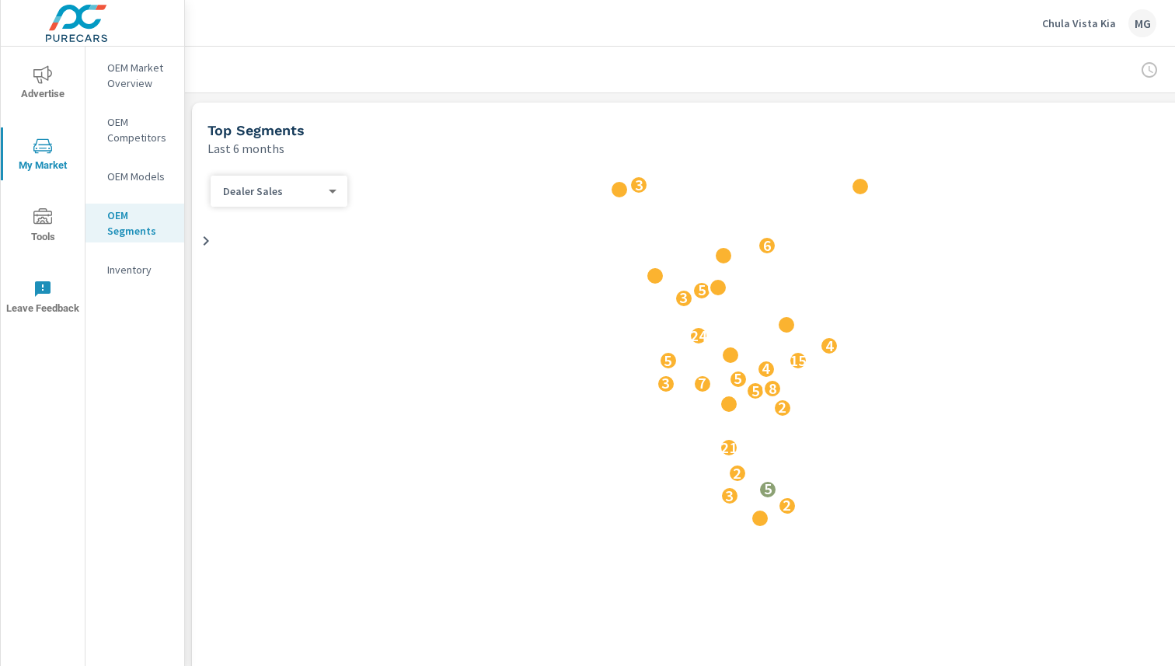
scroll to position [1, 0]
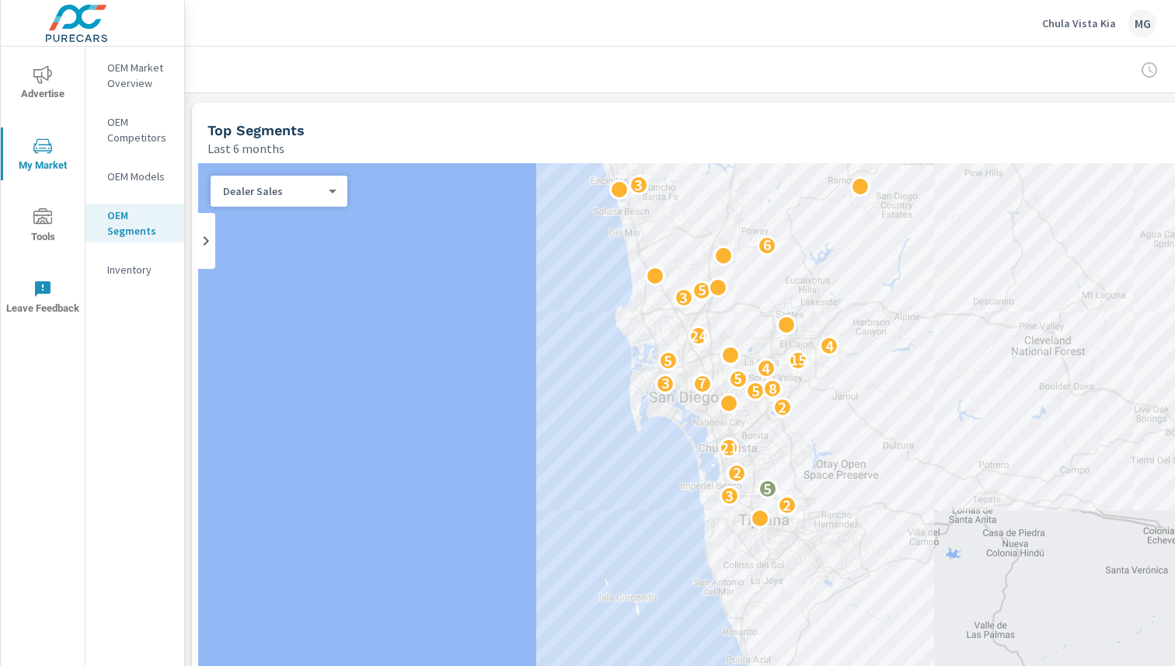
click at [131, 268] on p "Inventory" at bounding box center [139, 270] width 65 height 16
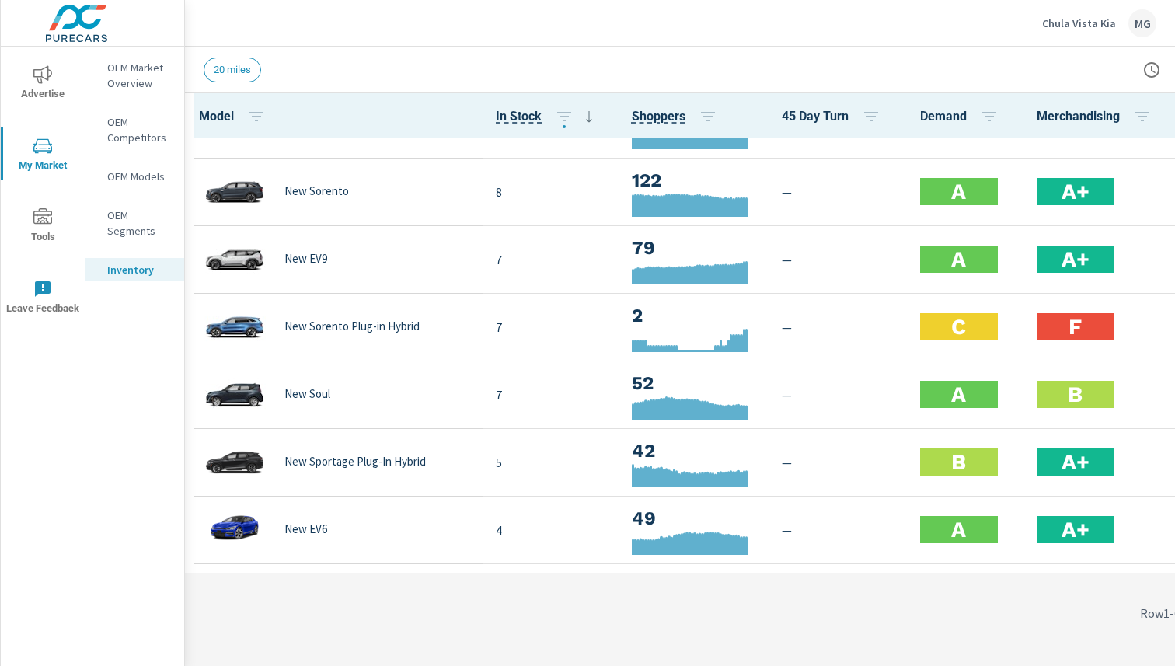
scroll to position [657, 0]
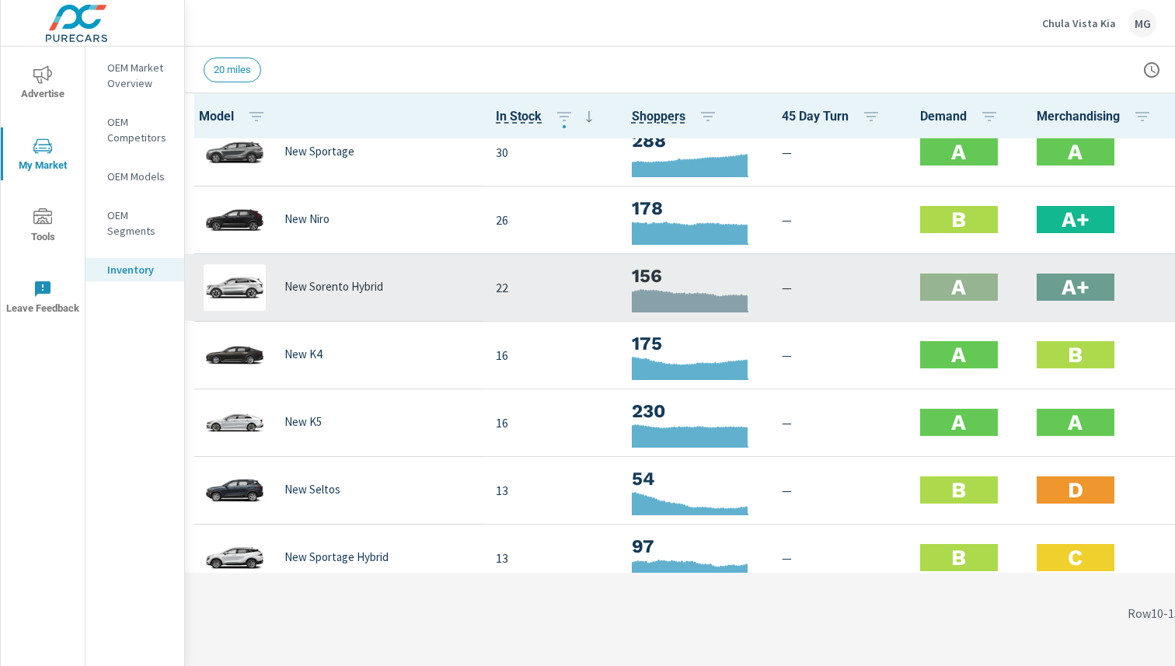
scroll to position [18, 0]
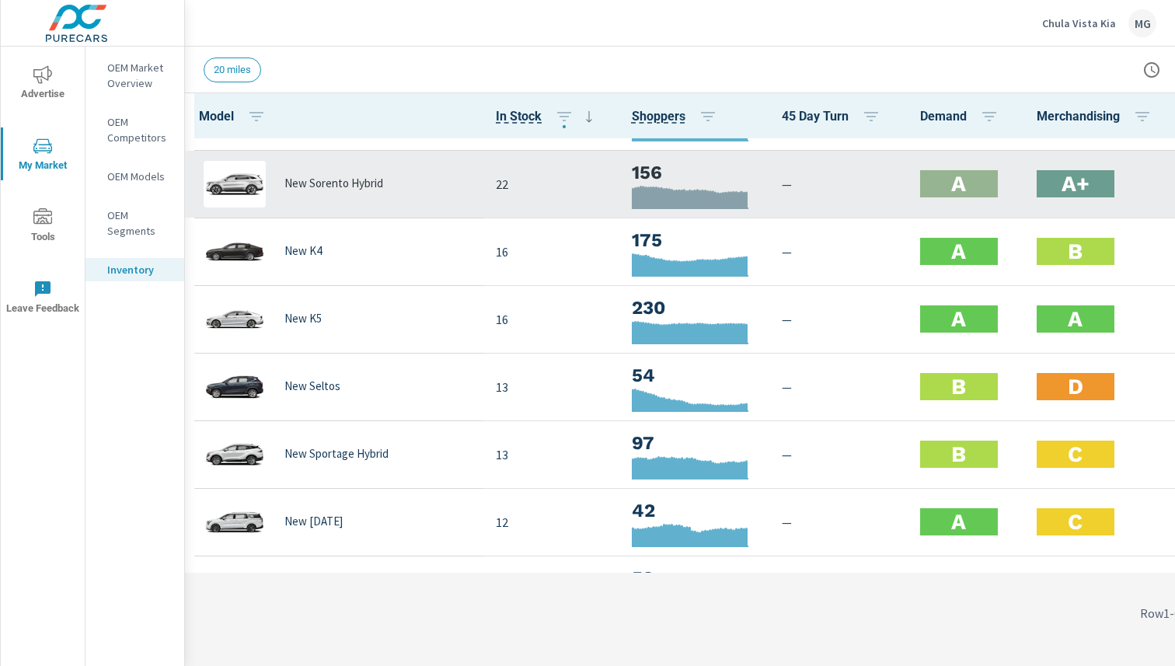
scroll to position [126, 0]
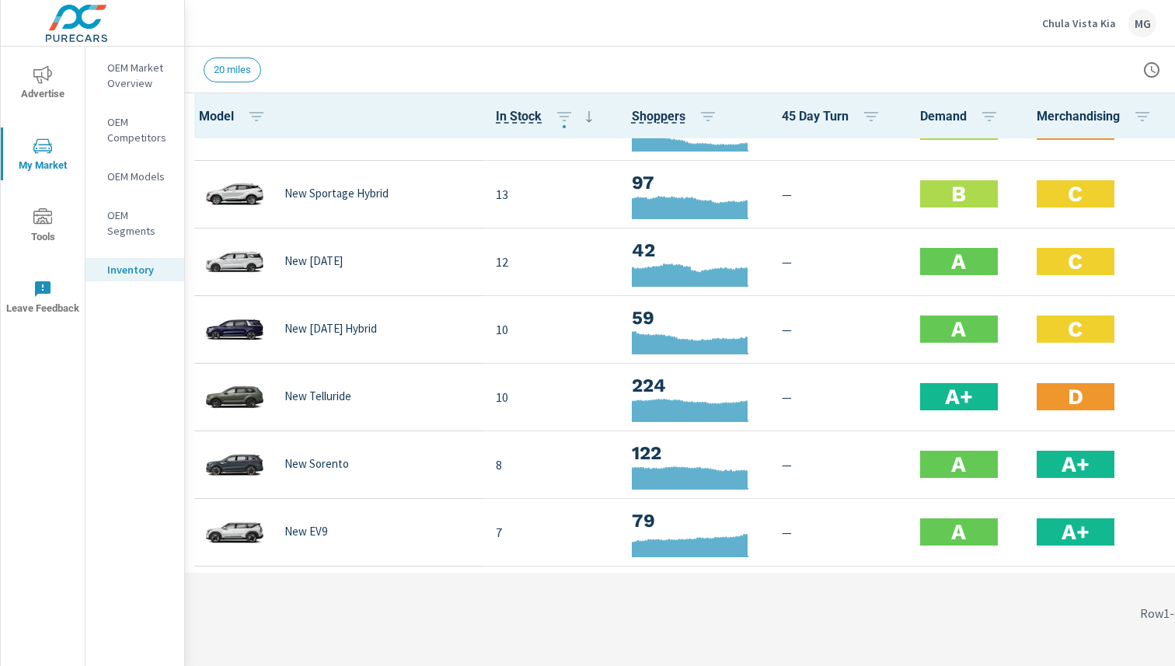
scroll to position [361, 0]
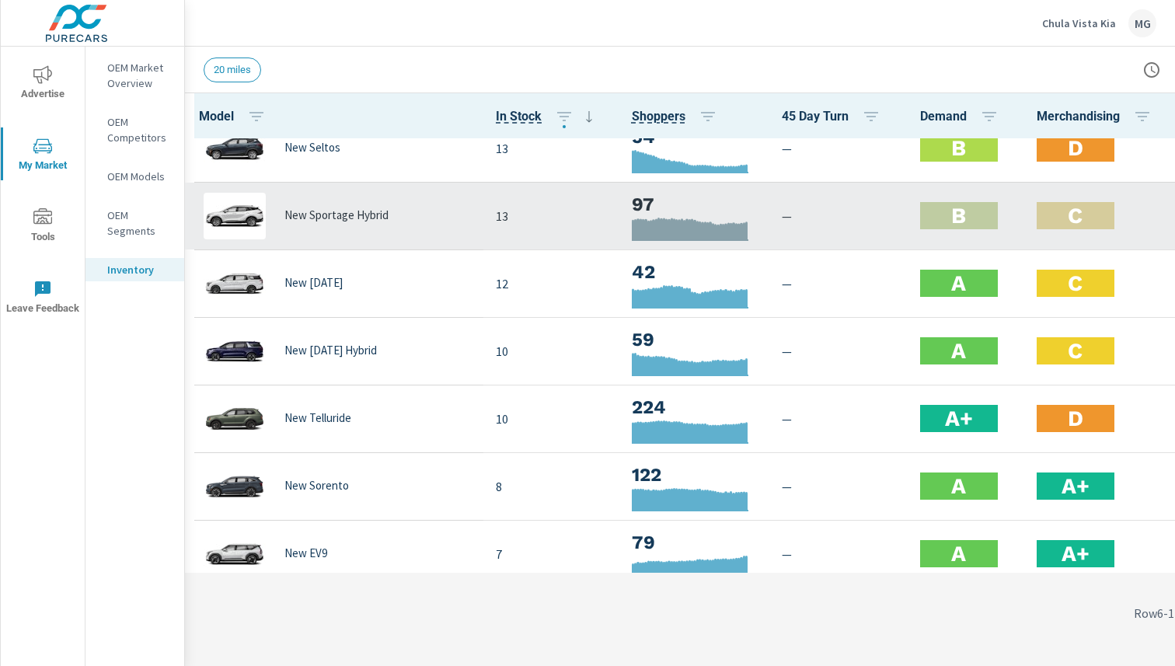
click at [1071, 218] on h2 "C" at bounding box center [1075, 215] width 15 height 27
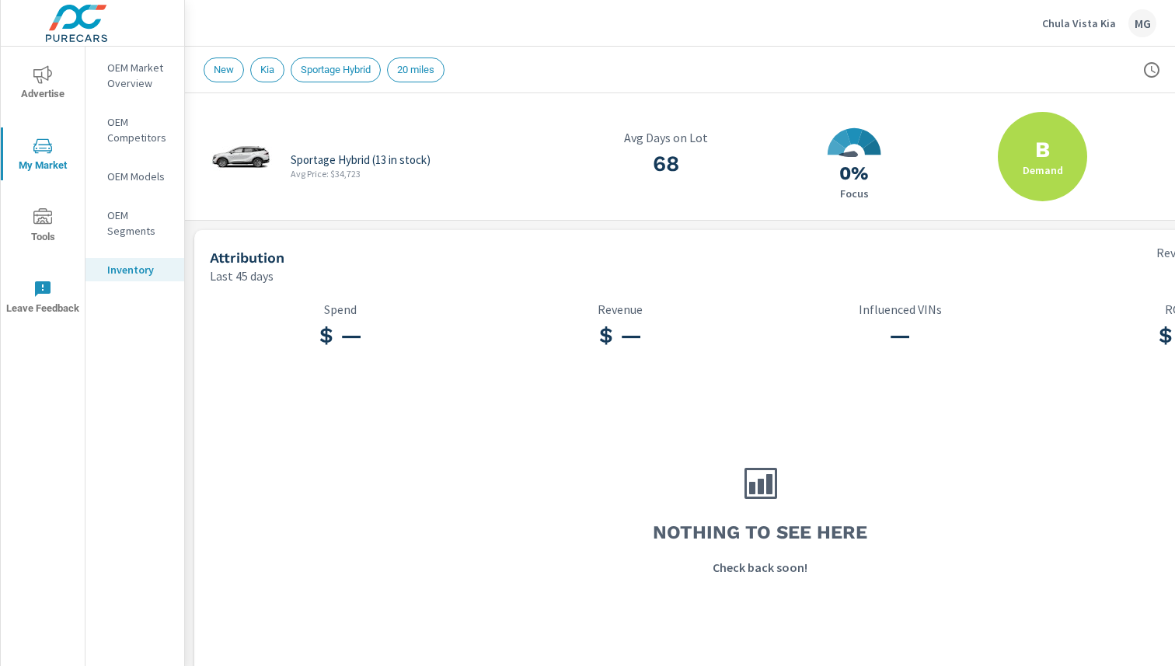
click at [129, 176] on p "OEM Models" at bounding box center [139, 177] width 65 height 16
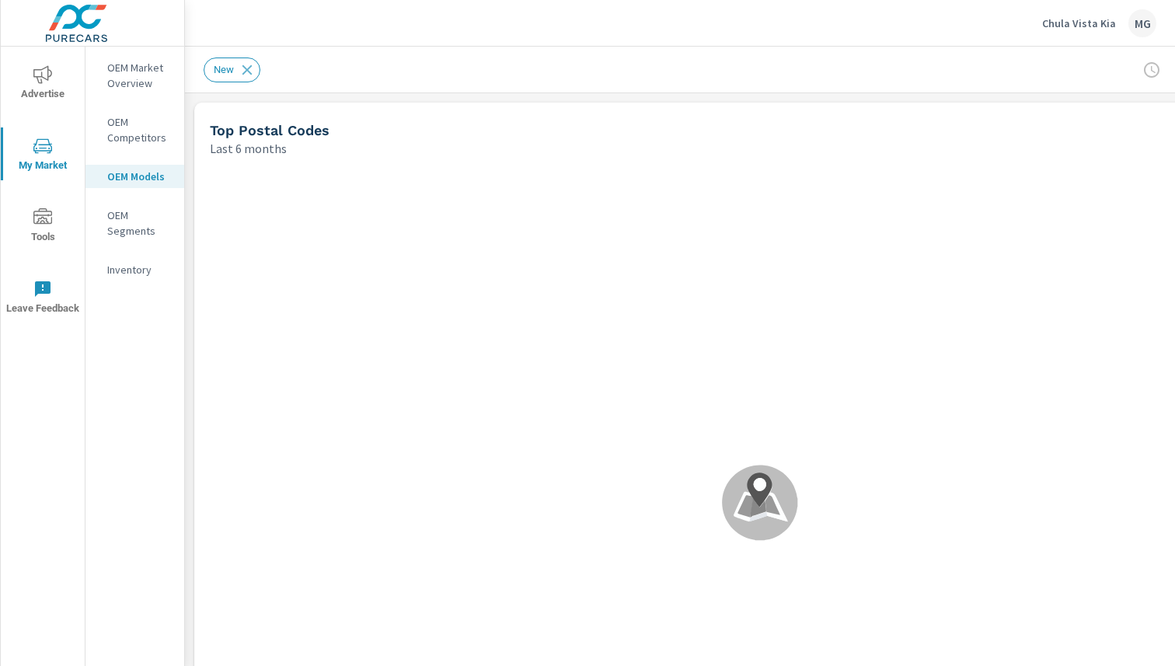
scroll to position [1, 0]
click at [123, 127] on p "OEM Competitors" at bounding box center [139, 129] width 65 height 31
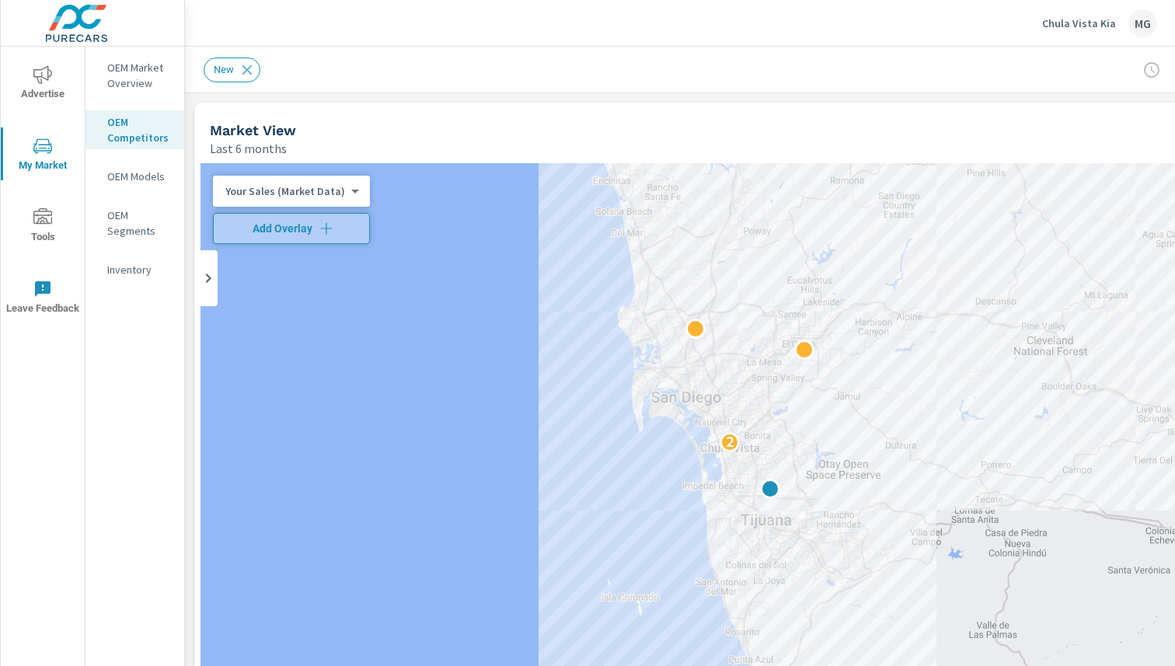
click at [145, 78] on p "OEM Market Overview" at bounding box center [139, 75] width 65 height 31
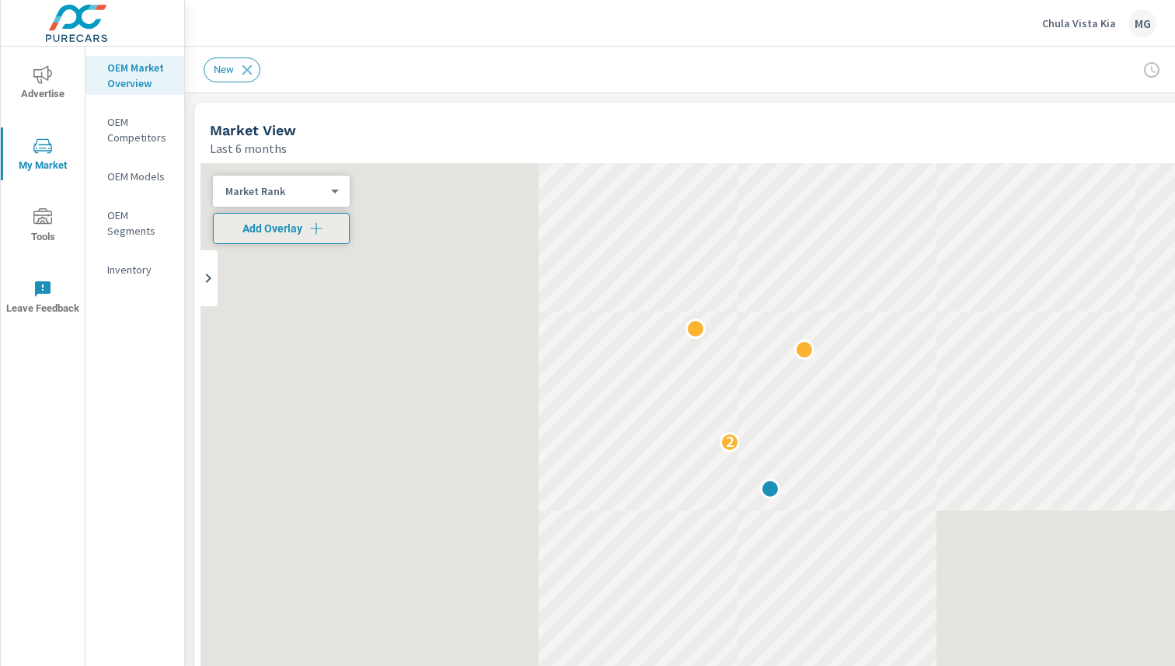
scroll to position [1, 0]
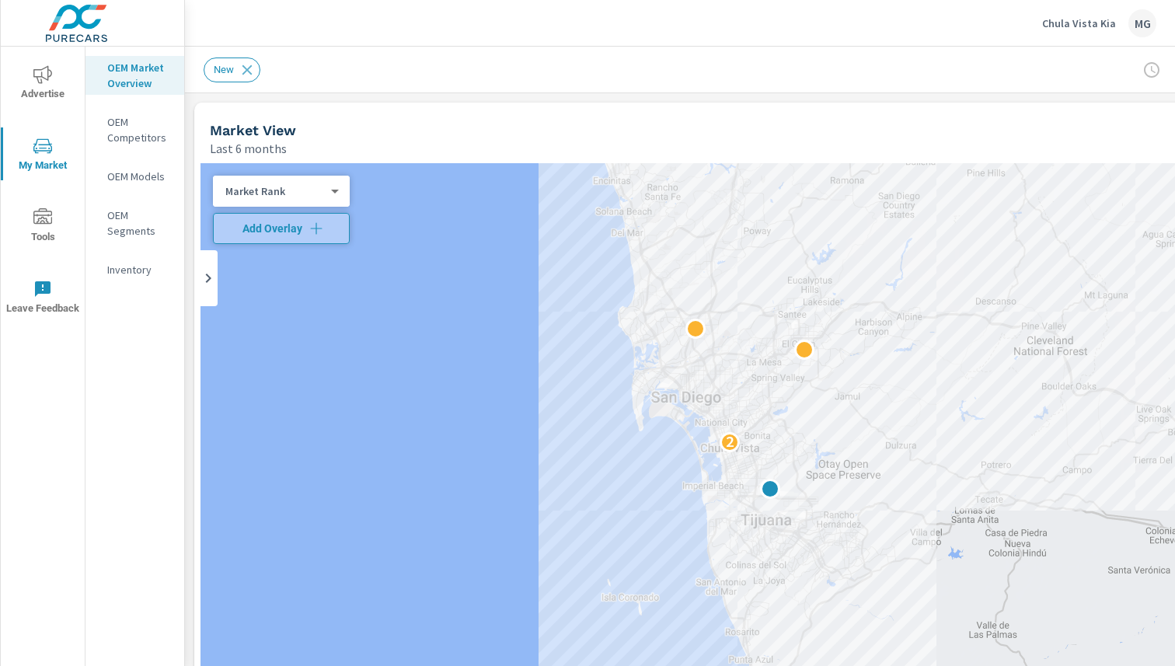
click at [313, 188] on p "Market Rank" at bounding box center [274, 191] width 99 height 14
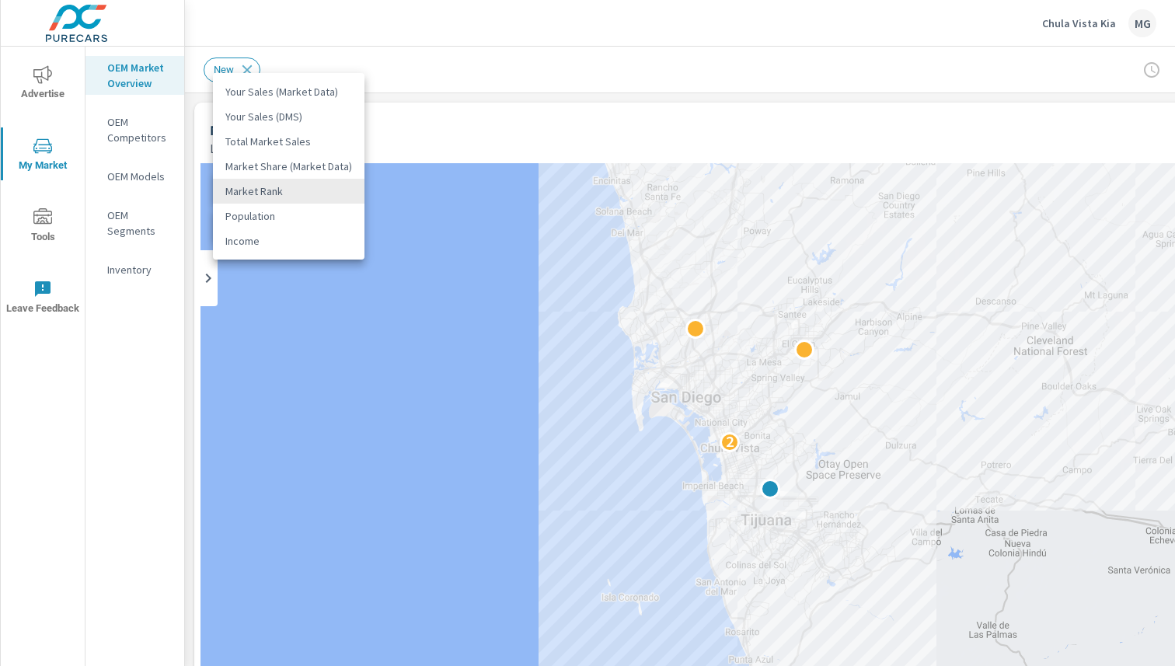
click at [277, 92] on li "Your Sales (Market Data)" at bounding box center [289, 91] width 152 height 25
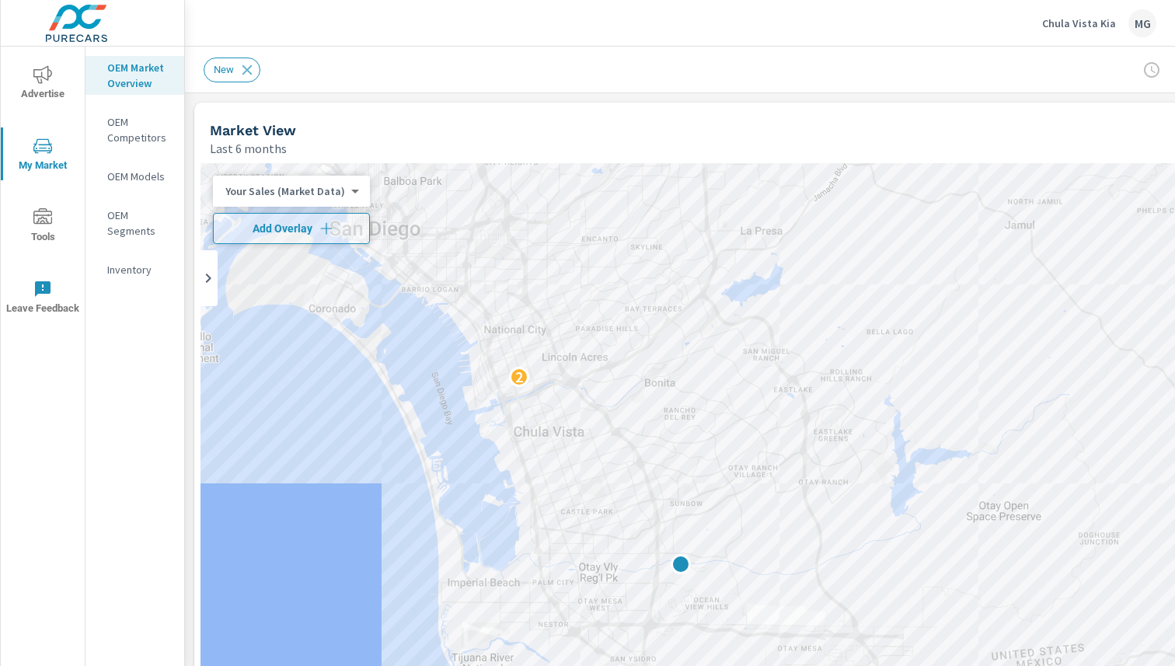
drag, startPoint x: 692, startPoint y: 462, endPoint x: 363, endPoint y: 473, distance: 329.0
click at [363, 473] on div "2" at bounding box center [760, 478] width 1119 height 631
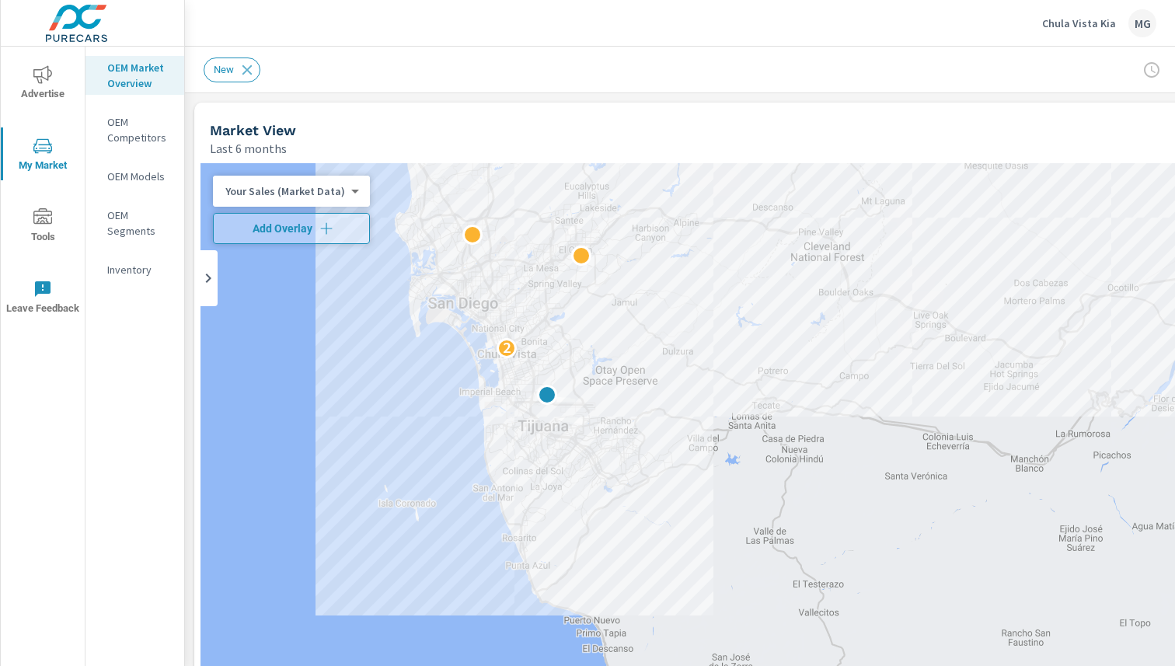
drag, startPoint x: 328, startPoint y: 299, endPoint x: 449, endPoint y: 536, distance: 265.6
click at [449, 536] on div "← Move left → Move right ↑ Move up ↓ Move down + Zoom in - Zoom out Home Jump l…" at bounding box center [760, 502] width 1119 height 679
click at [43, 141] on icon "nav menu" at bounding box center [42, 146] width 19 height 19
click at [45, 72] on icon "nav menu" at bounding box center [42, 74] width 19 height 19
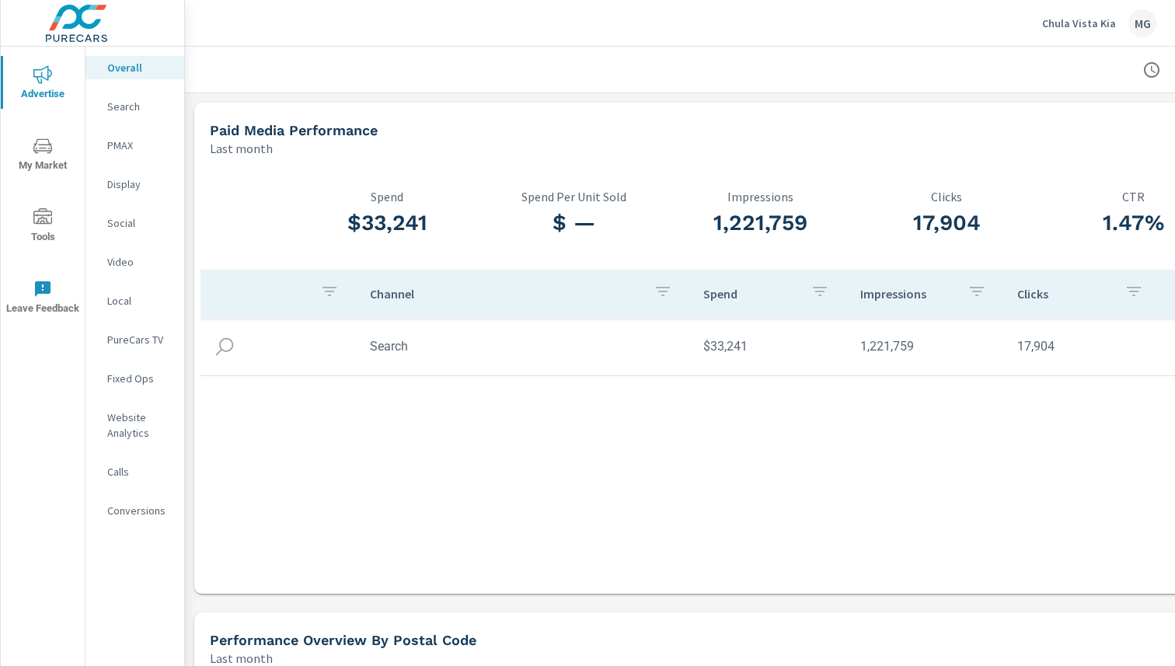
click at [105, 144] on div "PMAX" at bounding box center [135, 145] width 99 height 23
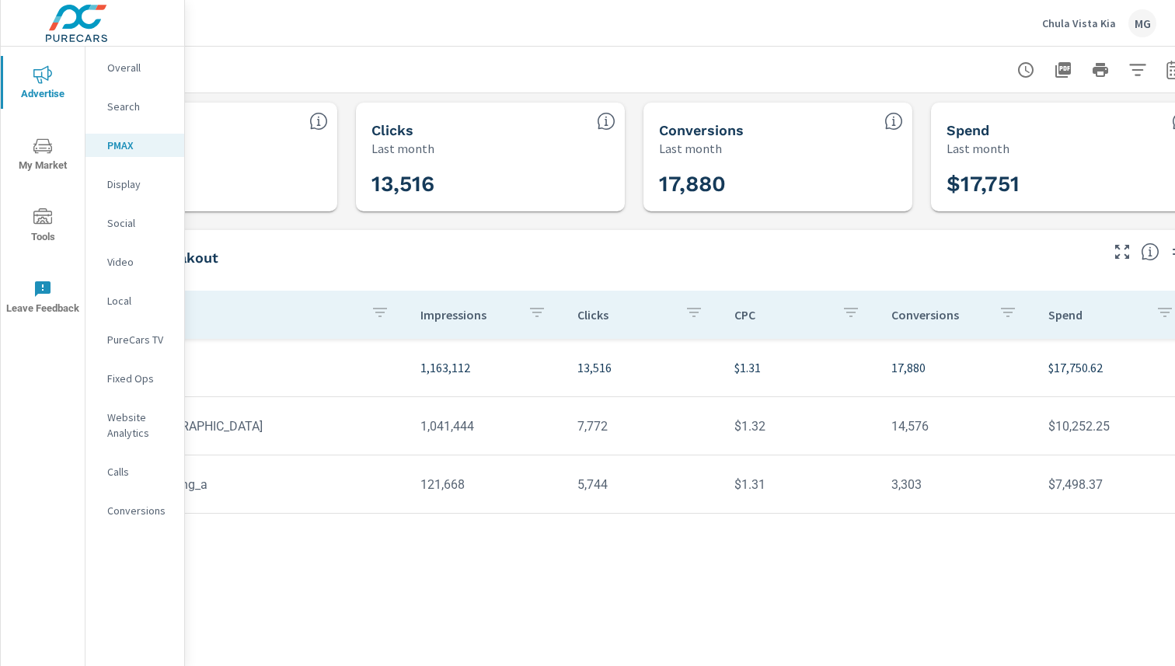
scroll to position [0, 160]
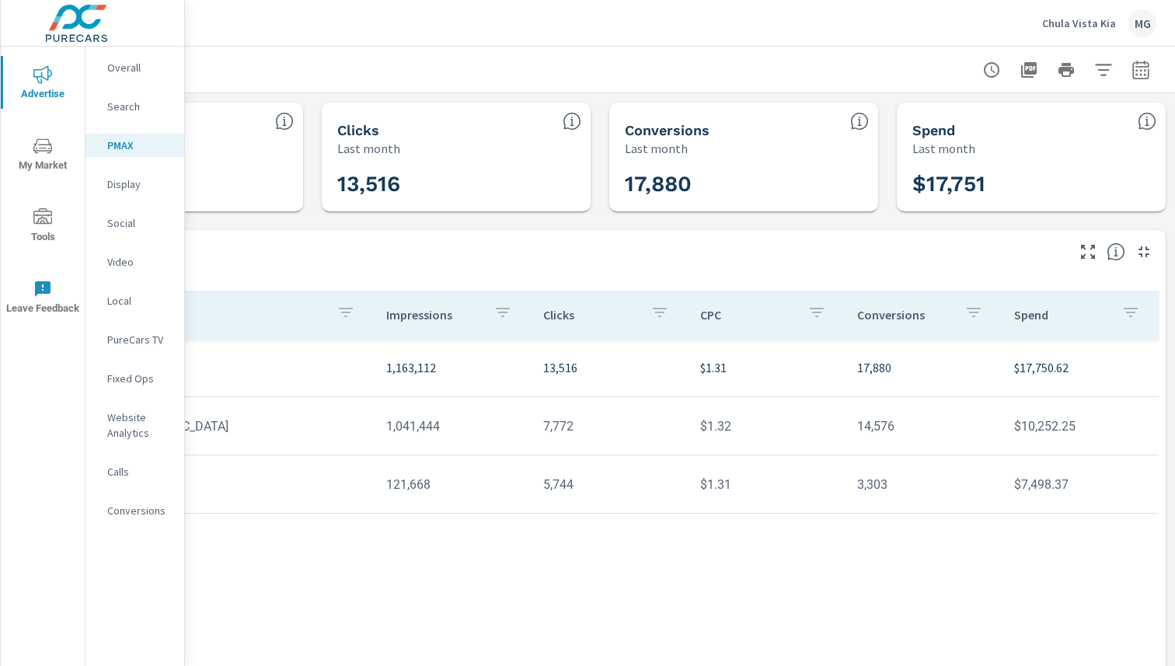
click at [127, 182] on p "Display" at bounding box center [139, 184] width 65 height 16
